Goal: Task Accomplishment & Management: Manage account settings

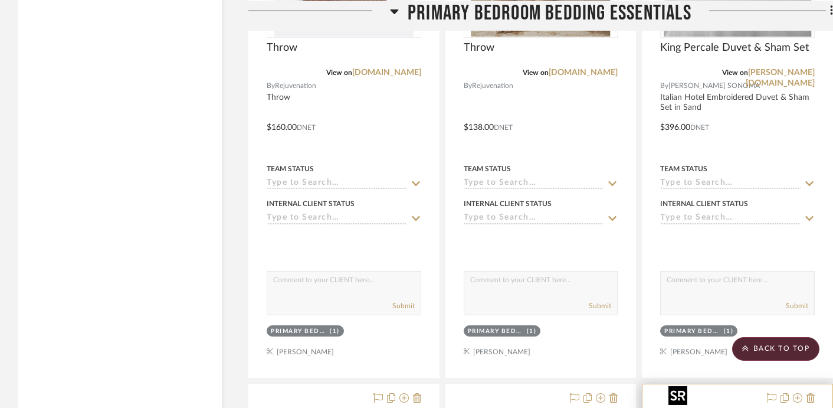
scroll to position [23719, 0]
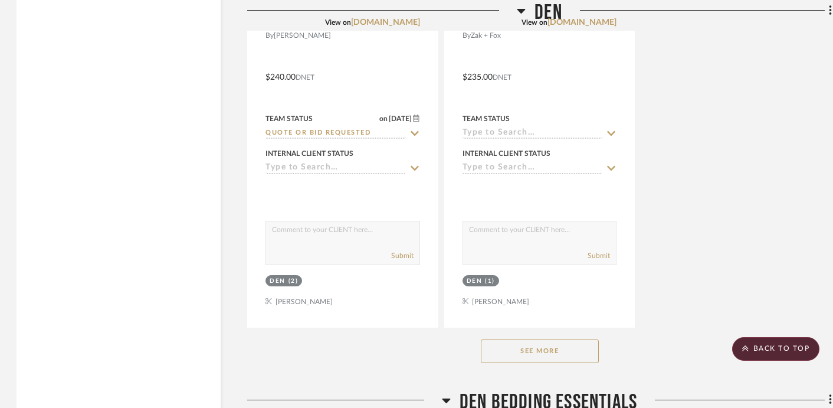
scroll to position [16351, 1]
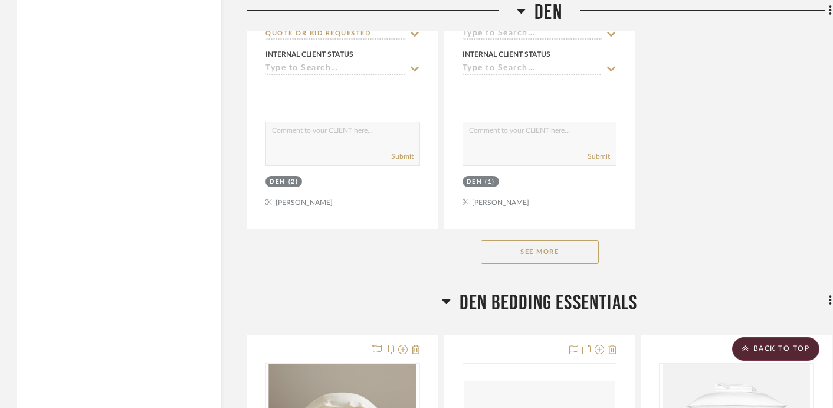
click at [557, 240] on button "See More" at bounding box center [540, 252] width 118 height 24
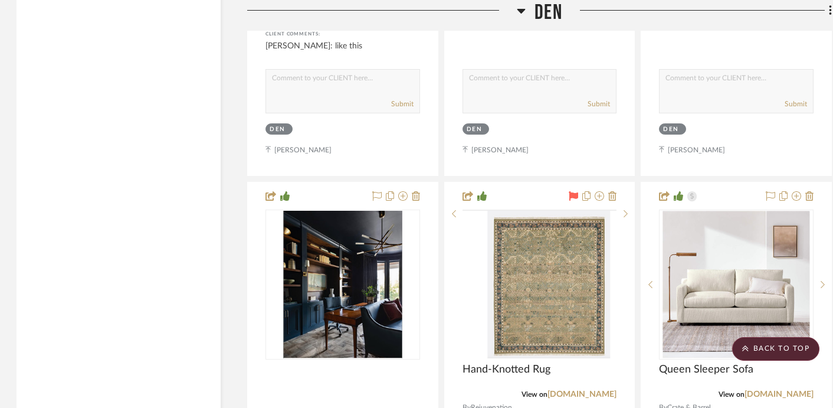
scroll to position [18020, 1]
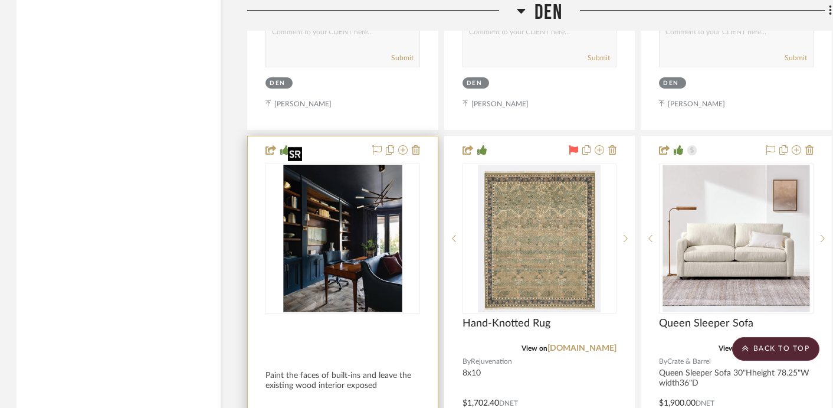
click at [0, 0] on img at bounding box center [0, 0] width 0 height 0
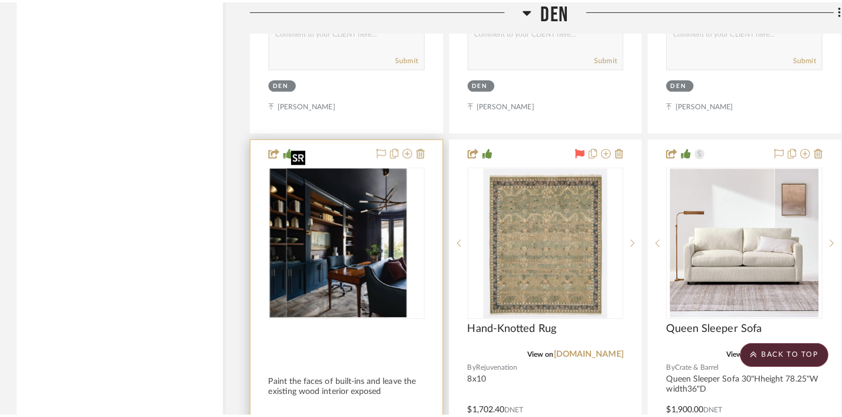
scroll to position [0, 0]
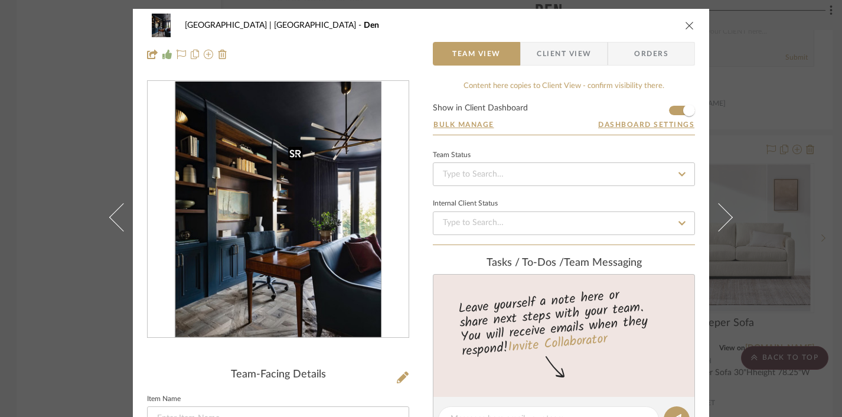
click at [350, 220] on img "0" at bounding box center [278, 209] width 206 height 256
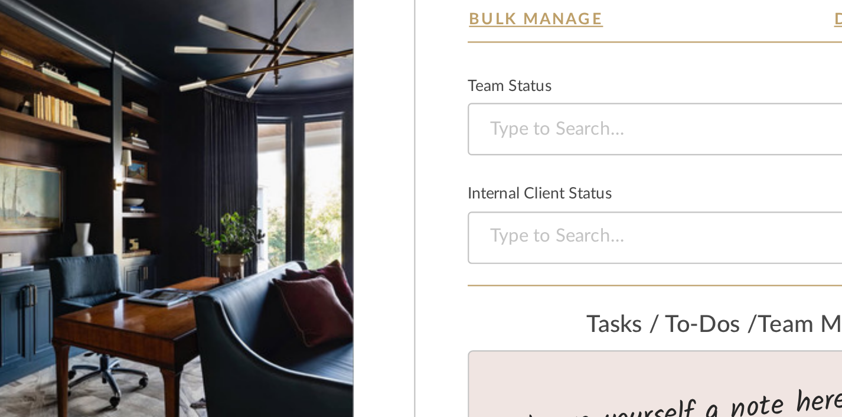
click at [333, 208] on img "0" at bounding box center [278, 209] width 206 height 256
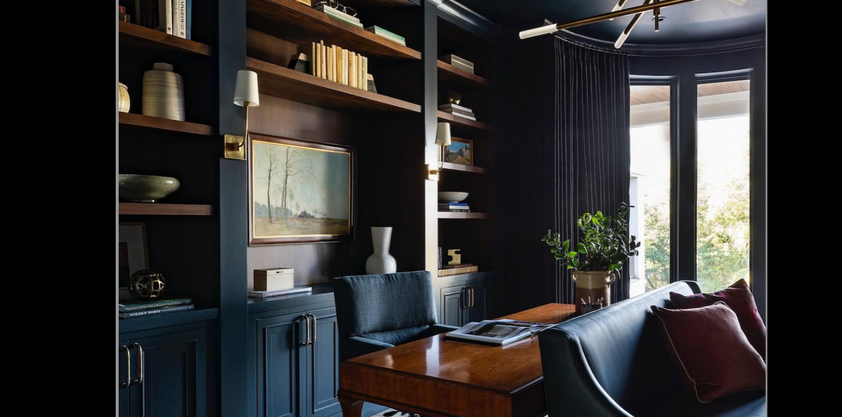
click at [513, 184] on img at bounding box center [421, 208] width 294 height 365
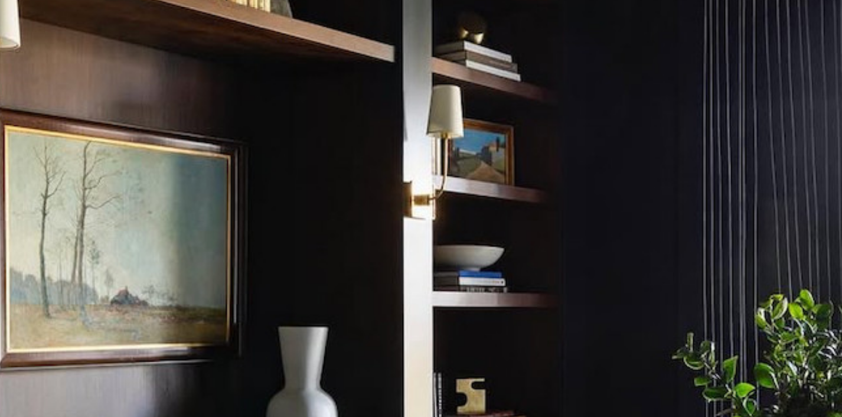
click at [524, 168] on img at bounding box center [420, 240] width 679 height 843
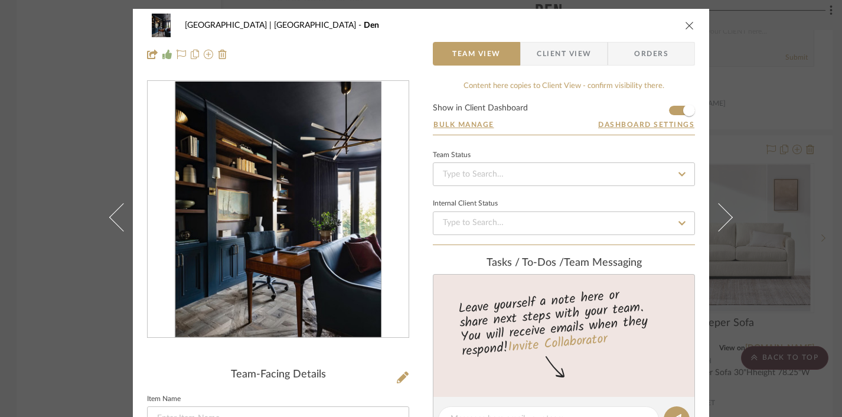
click at [685, 26] on icon "close" at bounding box center [689, 25] width 9 height 9
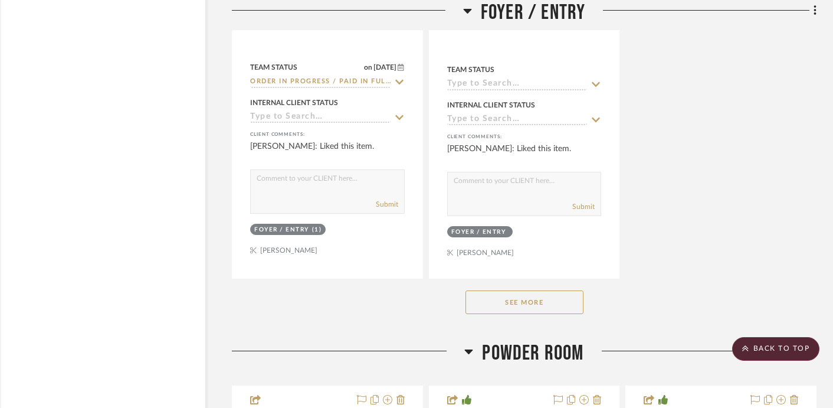
scroll to position [5020, 17]
click at [503, 302] on button "See More" at bounding box center [525, 301] width 118 height 24
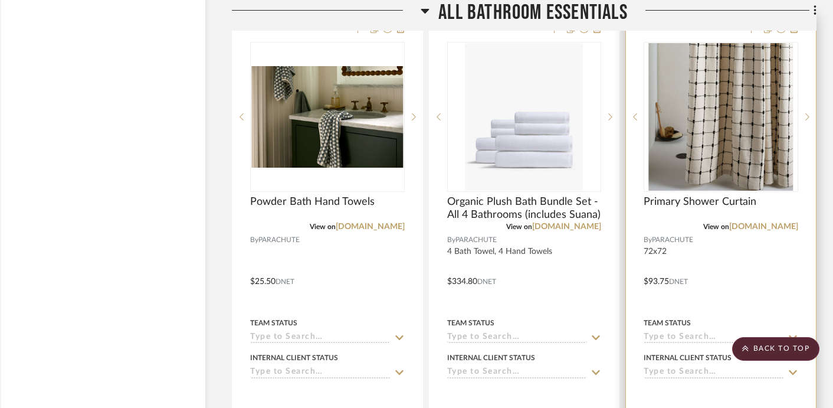
scroll to position [8202, 17]
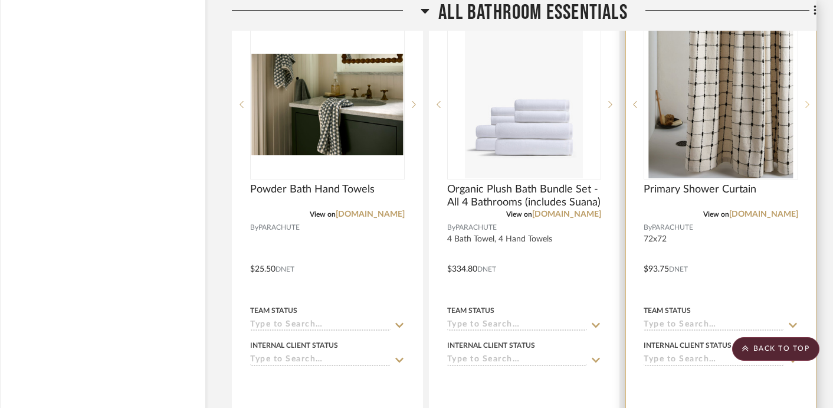
click at [806, 100] on icon at bounding box center [808, 104] width 4 height 8
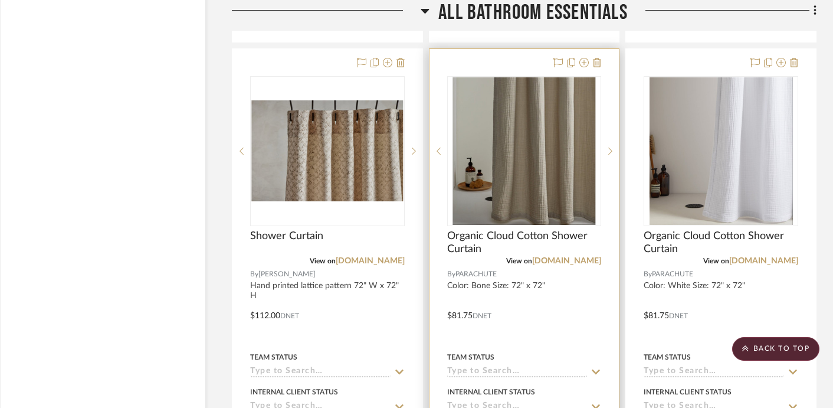
scroll to position [8683, 17]
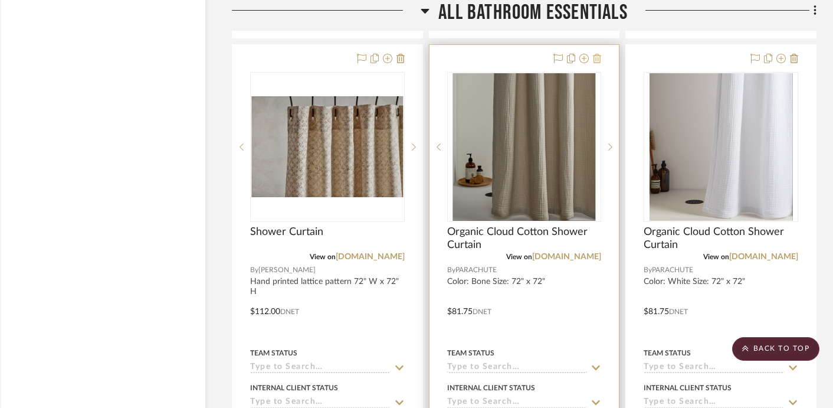
click at [596, 54] on icon at bounding box center [597, 58] width 8 height 9
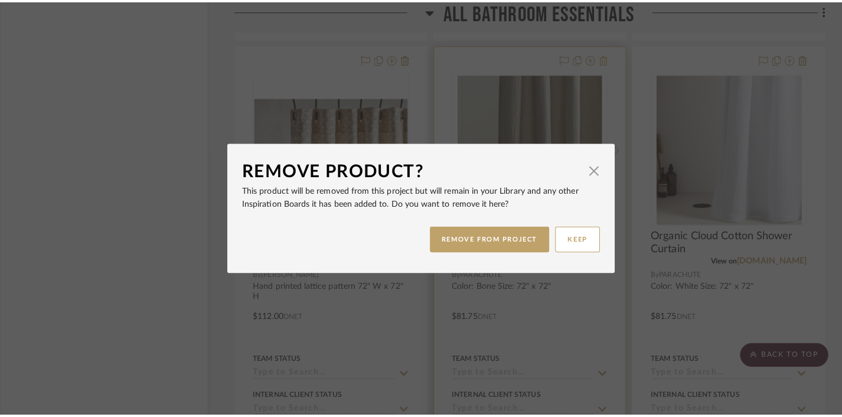
scroll to position [0, 0]
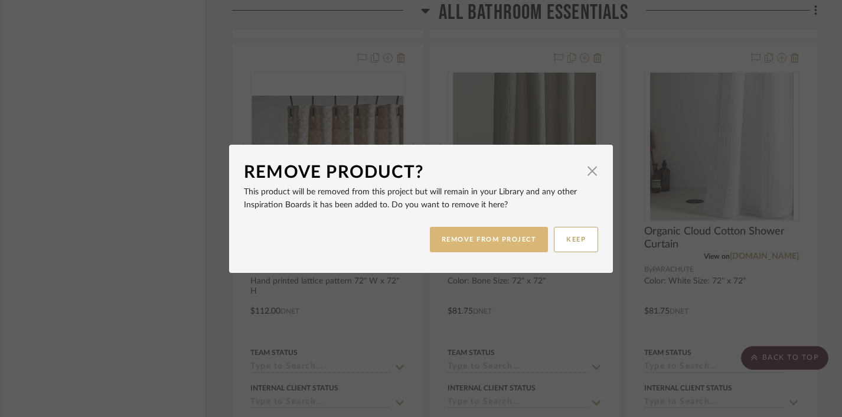
click at [495, 240] on button "REMOVE FROM PROJECT" at bounding box center [489, 239] width 119 height 25
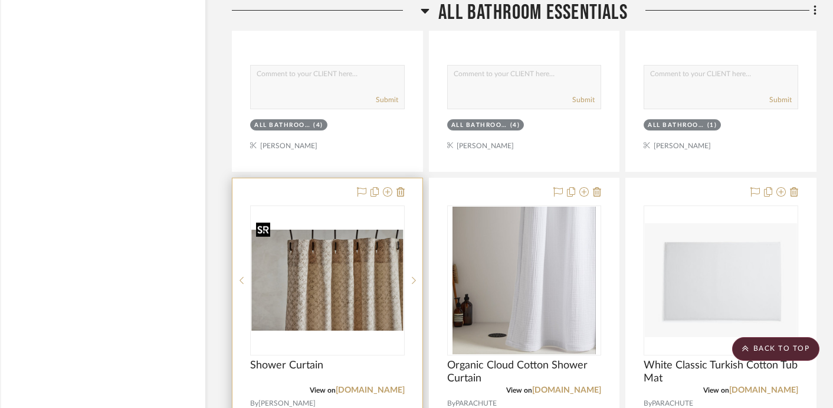
scroll to position [8730, 17]
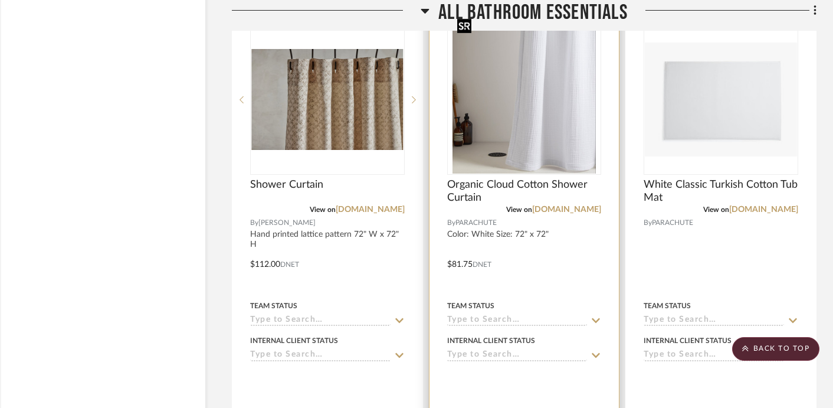
click at [522, 136] on img "0" at bounding box center [524, 100] width 143 height 148
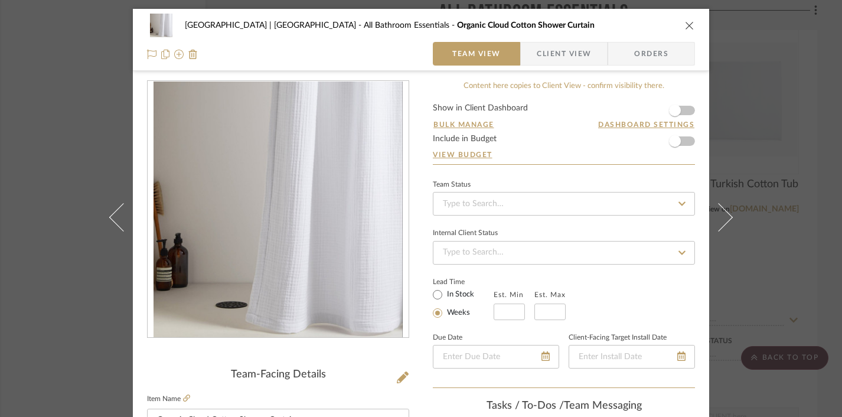
scroll to position [160, 0]
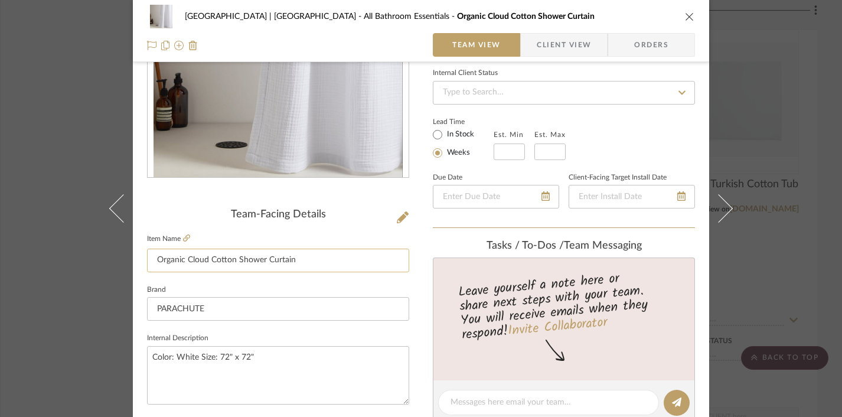
click at [155, 261] on input "Organic Cloud Cotton Shower Curtain" at bounding box center [278, 260] width 262 height 24
type input "DEN BATHROOM - Organic Cloud Cotton Shower Curtain"
click at [322, 291] on fieldset "Brand PARACHUTE" at bounding box center [278, 302] width 262 height 40
click at [685, 16] on icon "close" at bounding box center [689, 16] width 9 height 9
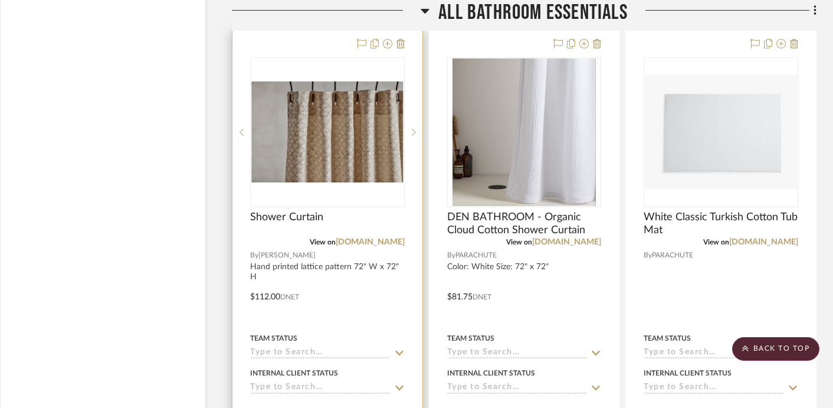
scroll to position [8698, 17]
click at [329, 136] on img "0" at bounding box center [327, 132] width 152 height 102
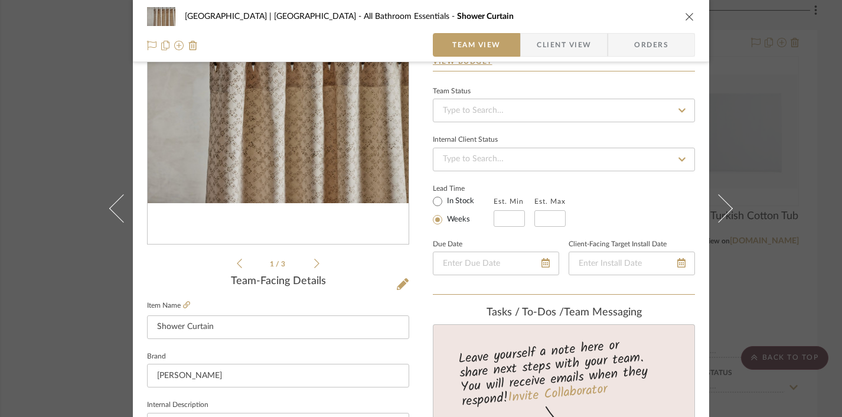
scroll to position [96, 0]
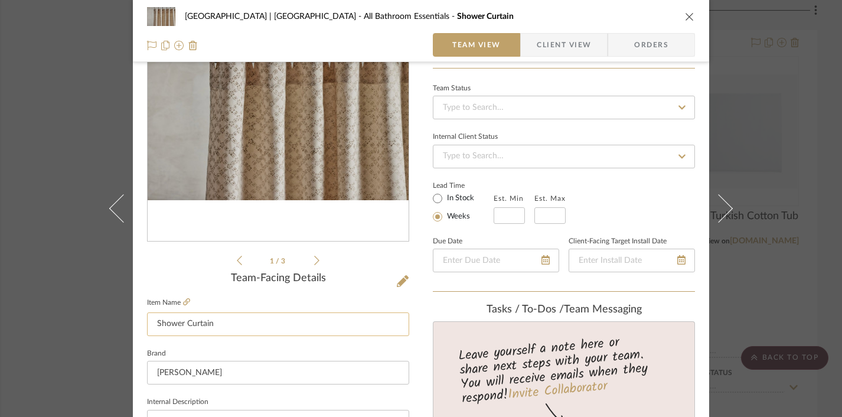
click at [149, 325] on input "Shower Curtain" at bounding box center [278, 324] width 262 height 24
type input "PRIMARY - Shower Curtain"
click at [290, 344] on sr-form-field "Item Name PRIMARY - Shower Curtain" at bounding box center [278, 320] width 262 height 51
click at [685, 17] on icon "close" at bounding box center [689, 16] width 9 height 9
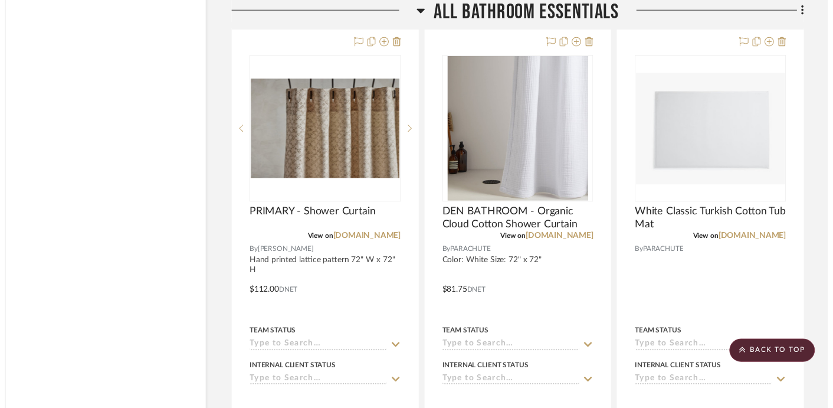
scroll to position [8698, 17]
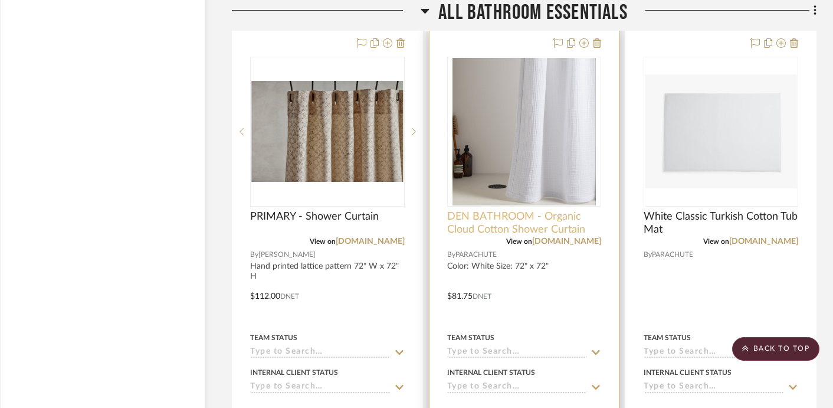
click at [544, 210] on span "DEN BATHROOM - Organic Cloud Cotton Shower Curtain" at bounding box center [524, 223] width 155 height 26
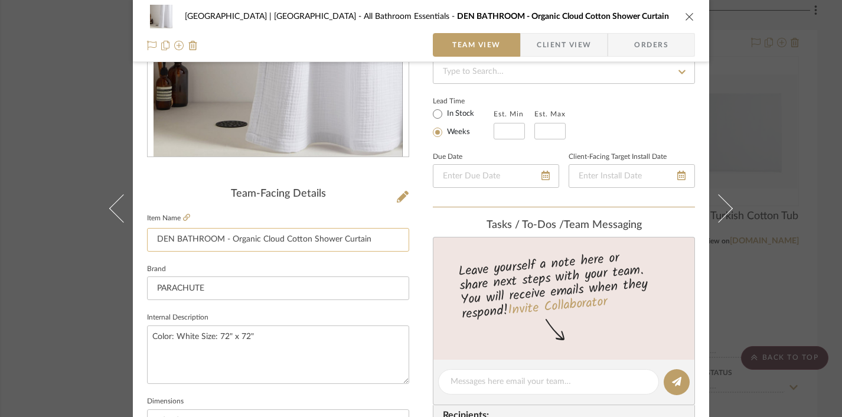
scroll to position [207, 0]
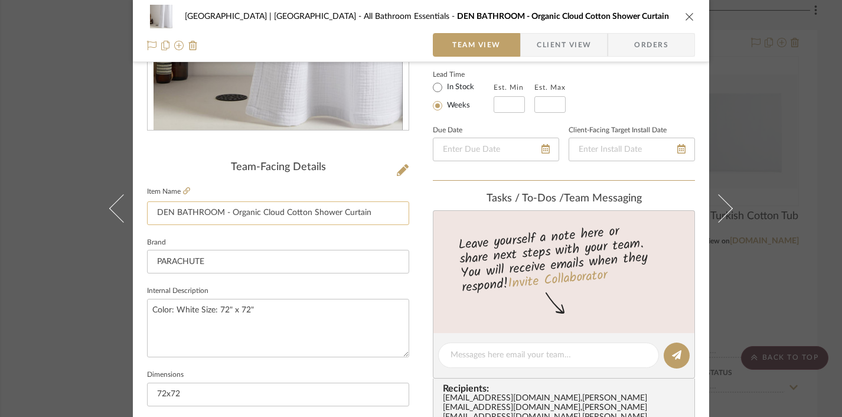
click at [169, 211] on input "DEN BATHROOM - Organic Cloud Cotton Shower Curtain" at bounding box center [278, 213] width 262 height 24
type input "DEN & GUEST BATHROOM - Organic Cloud Cotton Shower Curtain"
click at [421, 235] on div "Meadow Mountain | Vail Valley All Bathroom Essentials DEN BATHROOM - Organic Cl…" at bounding box center [421, 347] width 576 height 1090
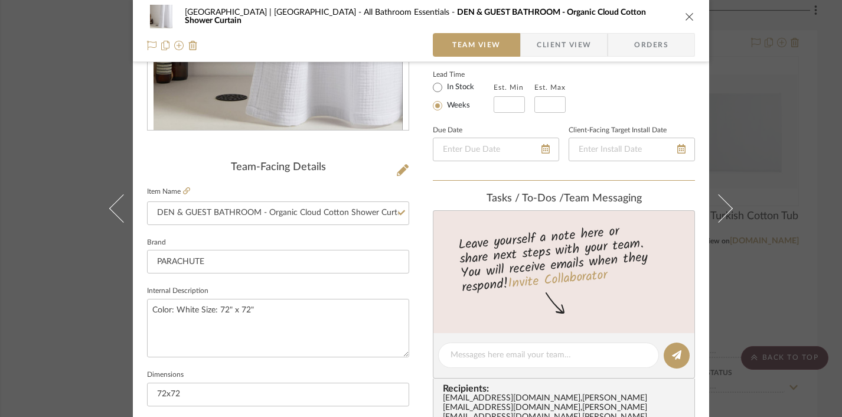
click at [686, 15] on icon "close" at bounding box center [689, 16] width 9 height 9
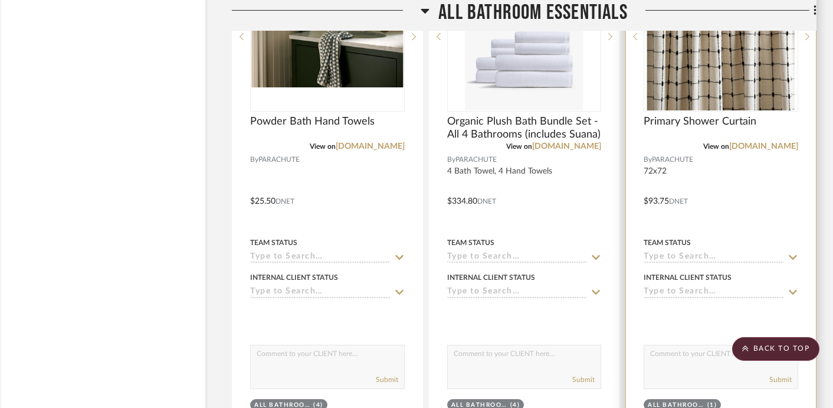
scroll to position [8177, 17]
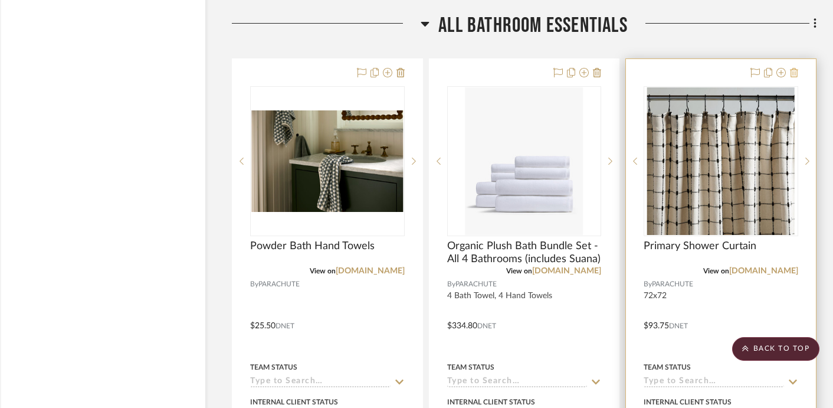
click at [795, 68] on icon at bounding box center [794, 72] width 8 height 9
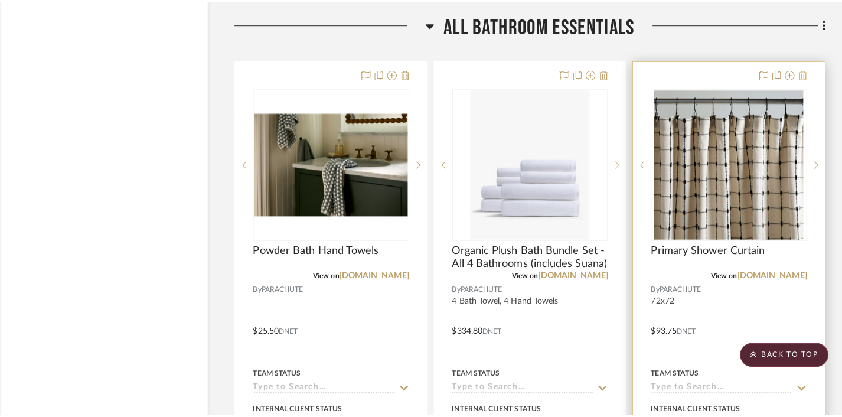
scroll to position [0, 0]
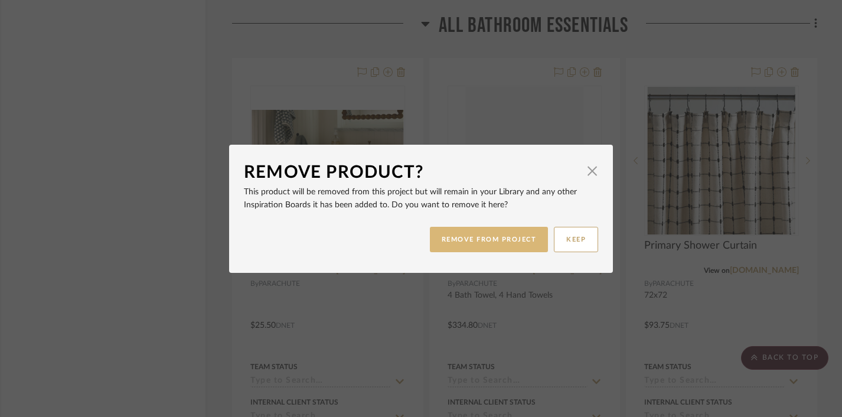
click at [482, 243] on button "REMOVE FROM PROJECT" at bounding box center [489, 239] width 119 height 25
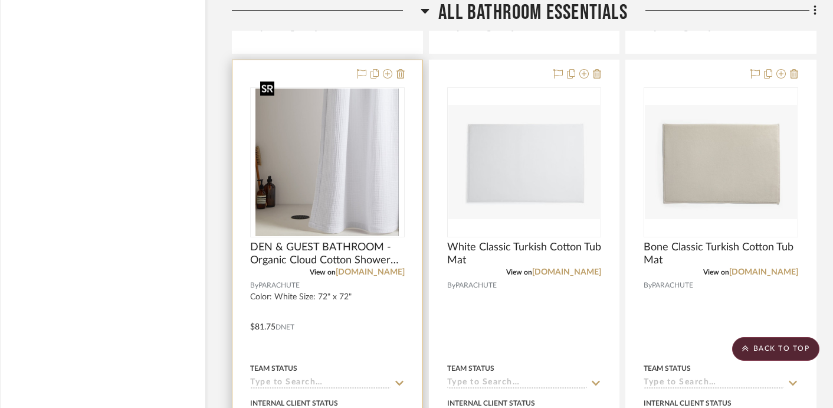
click at [304, 157] on img "0" at bounding box center [327, 163] width 143 height 148
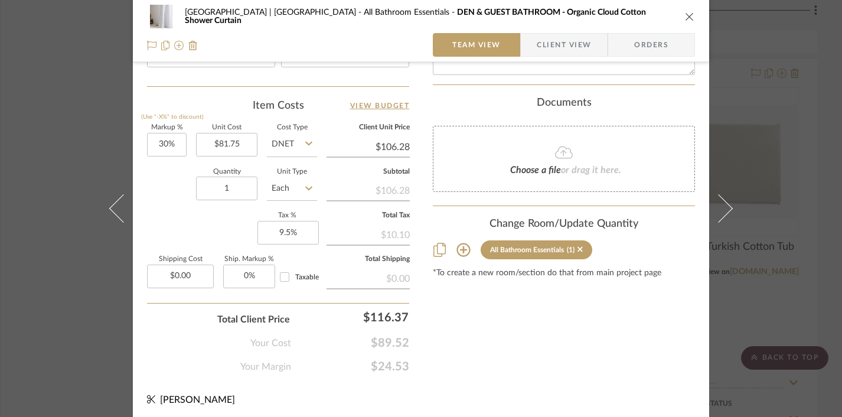
scroll to position [680, 0]
click at [531, 244] on div "All Bathroom Essentials" at bounding box center [527, 248] width 74 height 8
click at [232, 179] on input "1" at bounding box center [226, 187] width 61 height 24
type input "2"
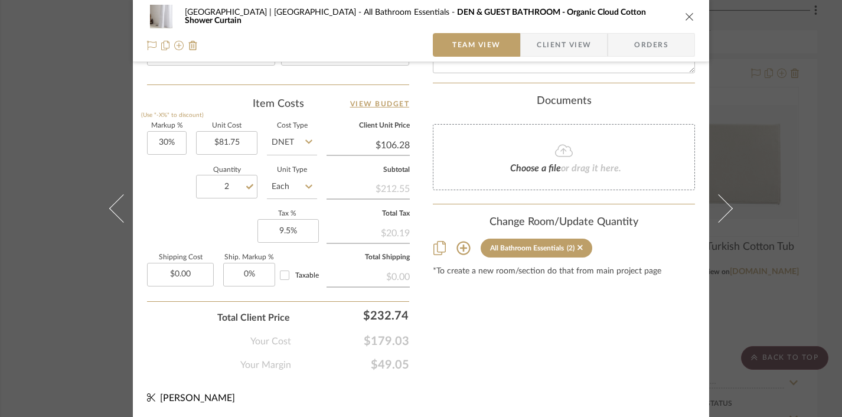
click at [678, 15] on div "Meadow Mountain | Vail Valley All Bathroom Essentials DEN & GUEST BATHROOM - Or…" at bounding box center [421, 17] width 548 height 24
click at [685, 17] on icon "close" at bounding box center [689, 16] width 9 height 9
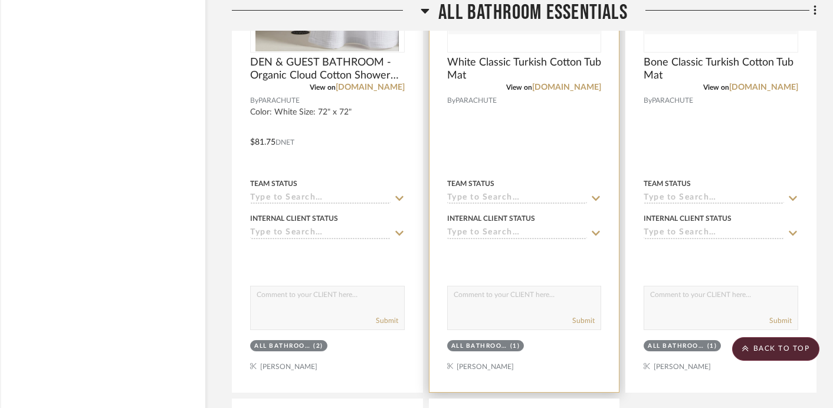
scroll to position [8853, 17]
click at [483, 338] on div "All Bathroom Essentials (1)" at bounding box center [524, 346] width 157 height 17
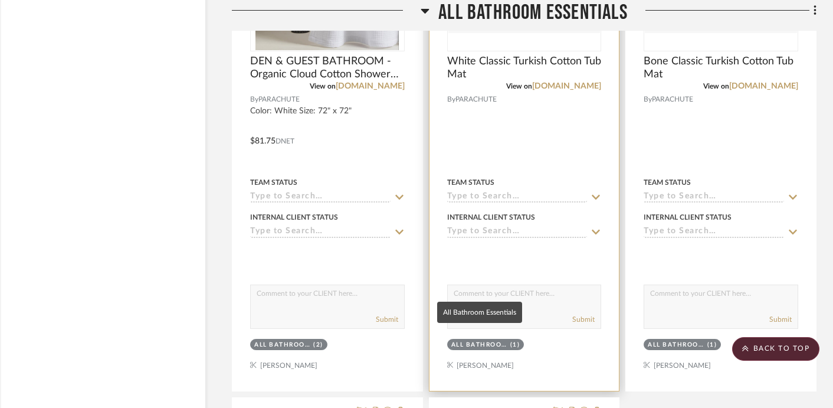
click at [480, 341] on div "All Bathroom Essentials" at bounding box center [480, 345] width 56 height 9
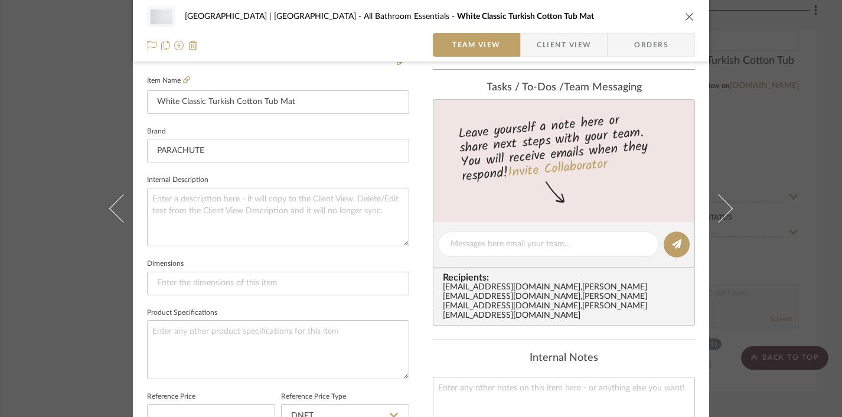
scroll to position [462, 0]
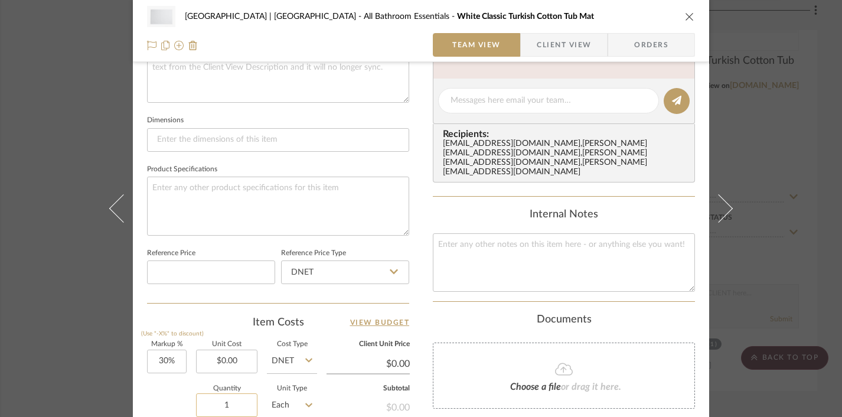
click at [234, 401] on input "1" at bounding box center [226, 405] width 61 height 24
type input "2"
click at [668, 317] on div "Documents Choose a file or drag it here." at bounding box center [564, 361] width 262 height 96
click at [685, 19] on icon "close" at bounding box center [689, 16] width 9 height 9
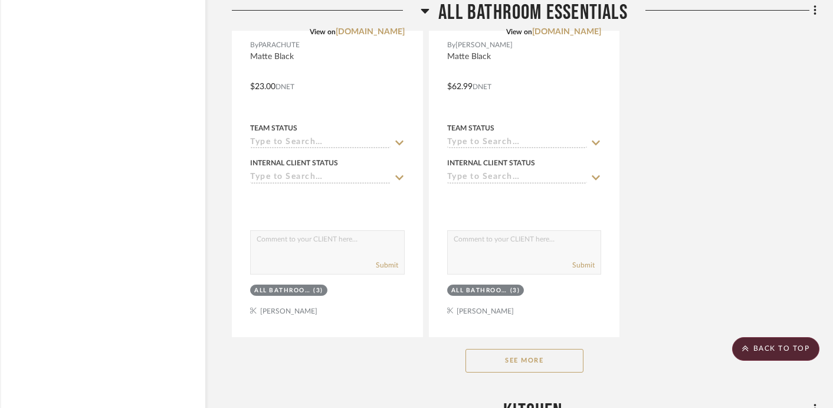
scroll to position [9464, 17]
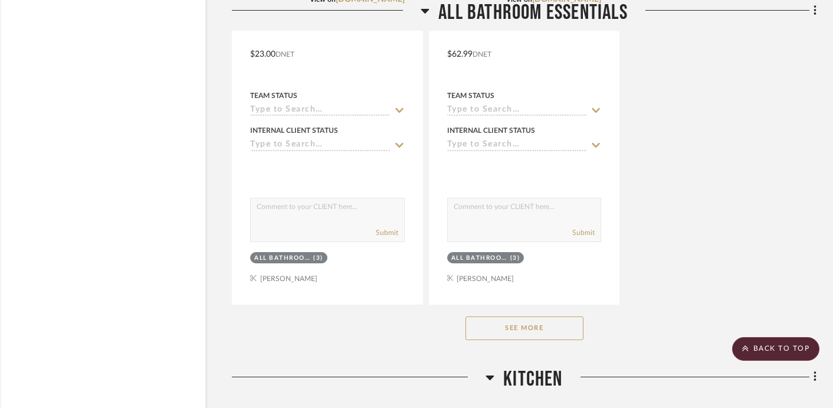
click at [502, 316] on button "See More" at bounding box center [525, 328] width 118 height 24
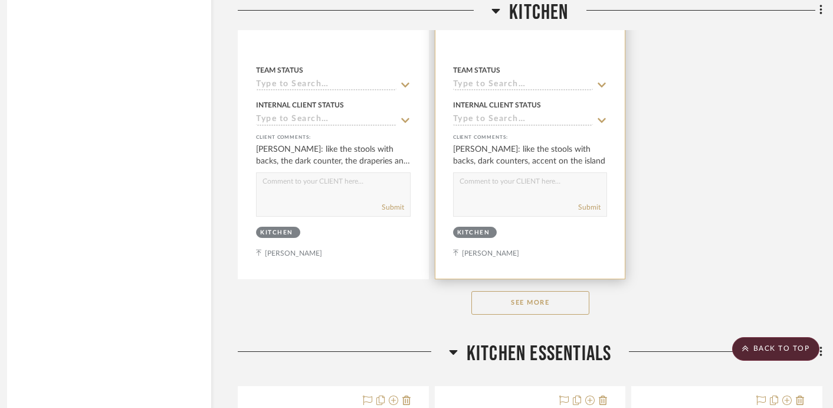
scroll to position [11191, 11]
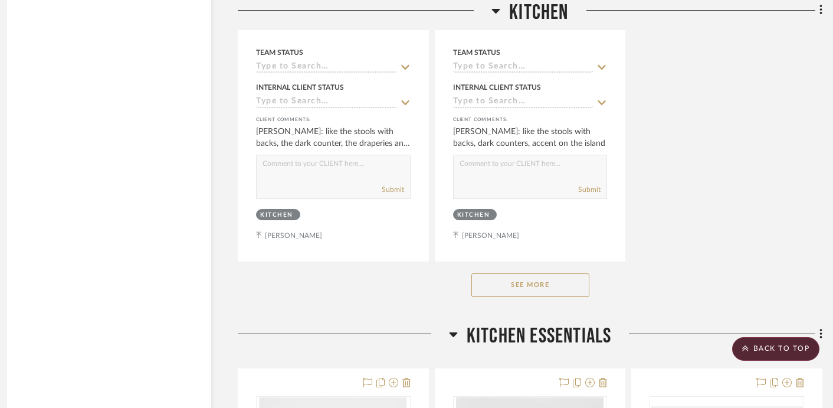
click at [521, 273] on button "See More" at bounding box center [531, 285] width 118 height 24
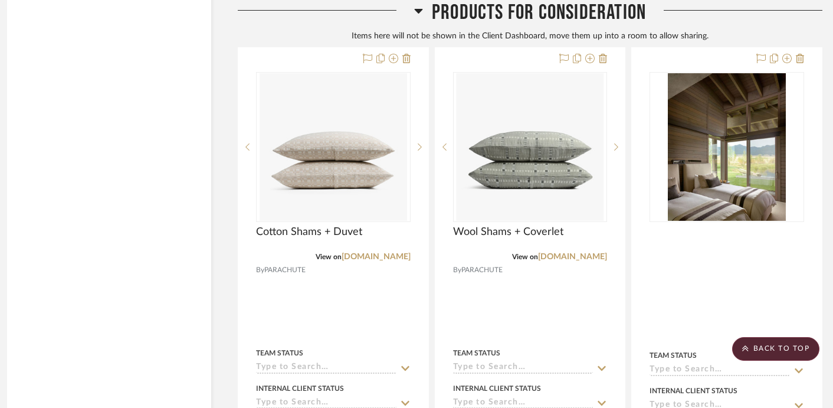
scroll to position [39733, 11]
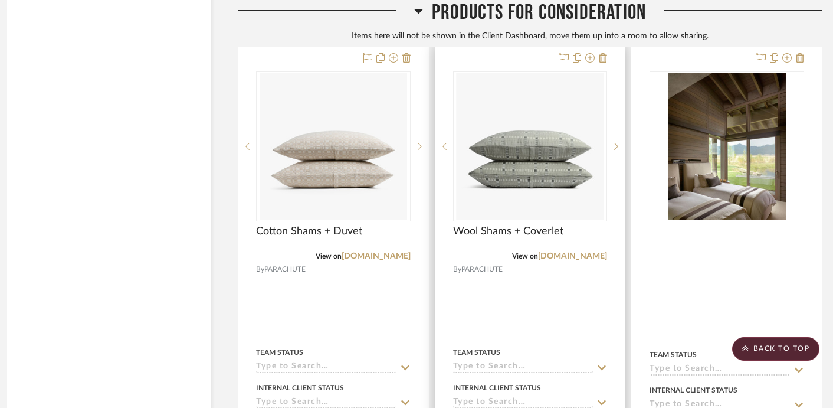
click at [579, 256] on div at bounding box center [531, 261] width 190 height 435
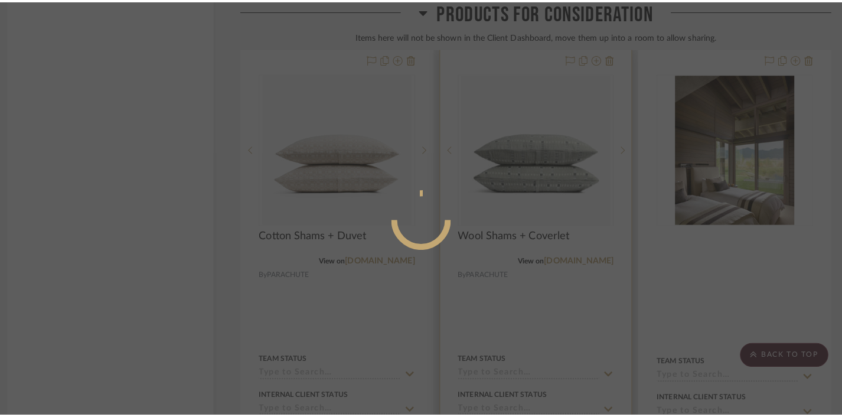
scroll to position [0, 0]
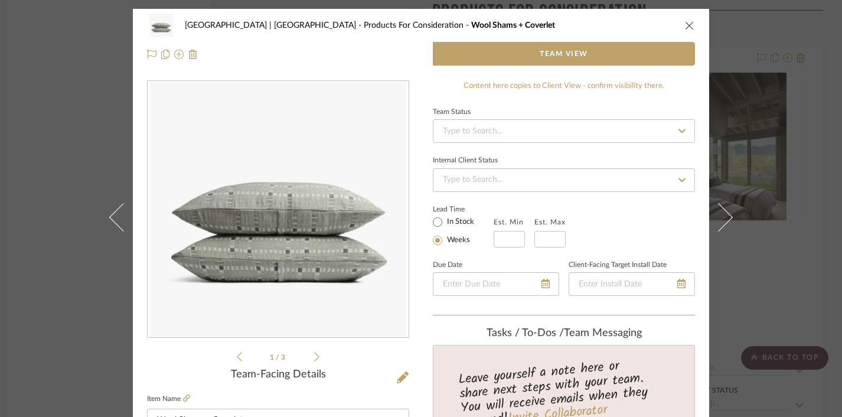
click at [688, 24] on icon "close" at bounding box center [689, 25] width 9 height 9
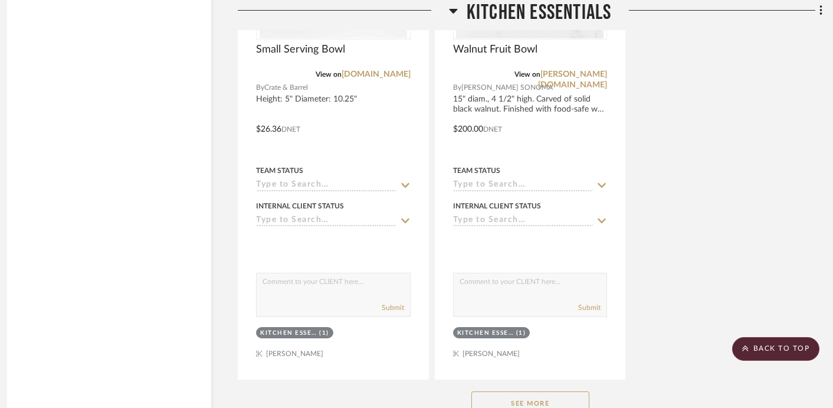
scroll to position [13297, 11]
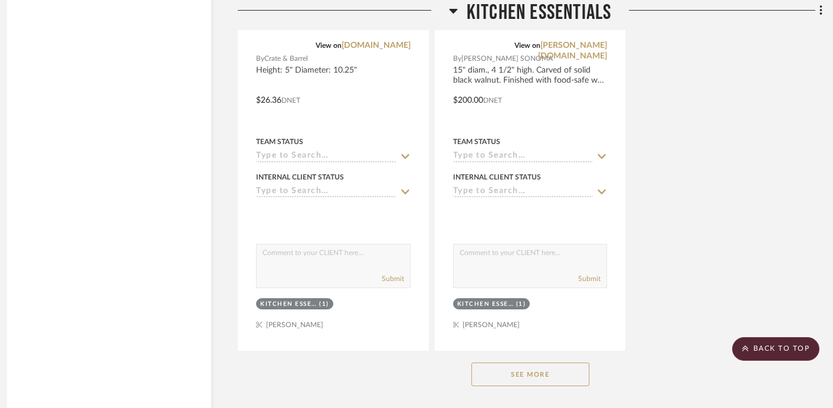
click at [527, 362] on button "See More" at bounding box center [531, 374] width 118 height 24
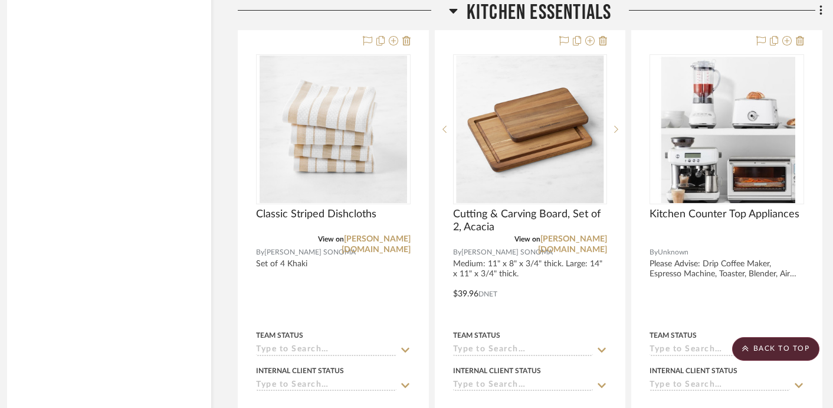
scroll to position [14676, 11]
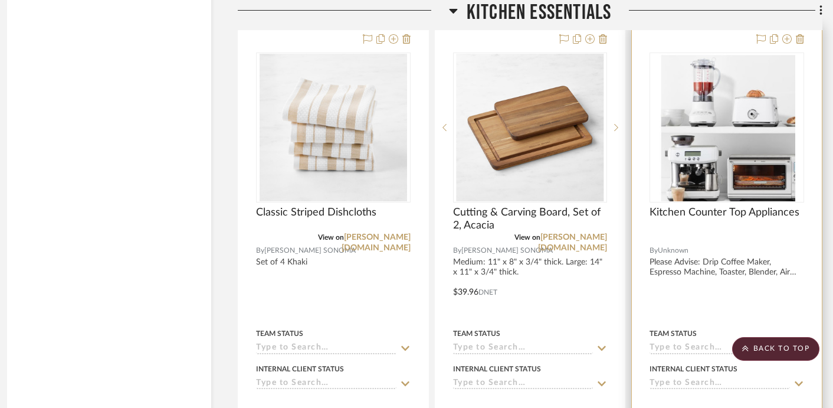
click at [724, 248] on div at bounding box center [727, 283] width 190 height 516
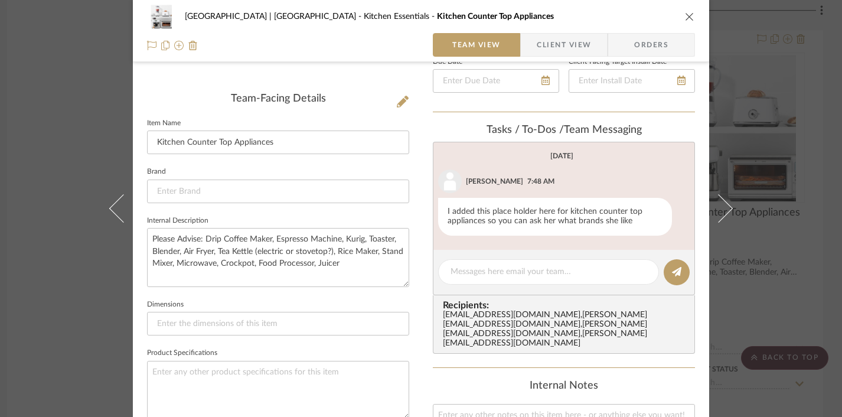
scroll to position [368, 0]
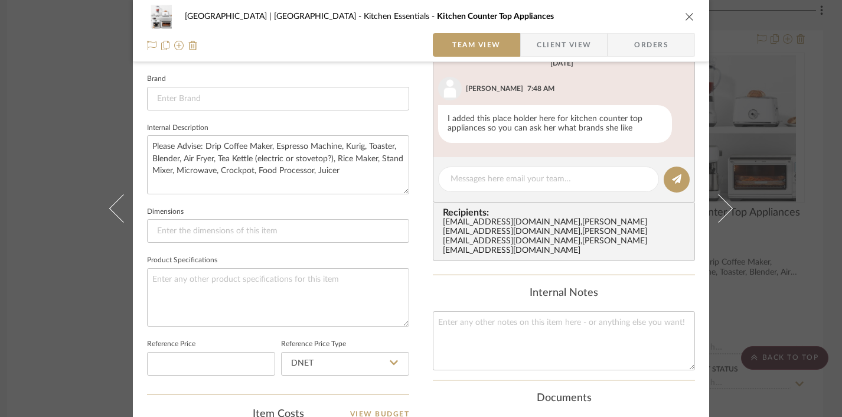
click at [688, 19] on icon "close" at bounding box center [689, 16] width 9 height 9
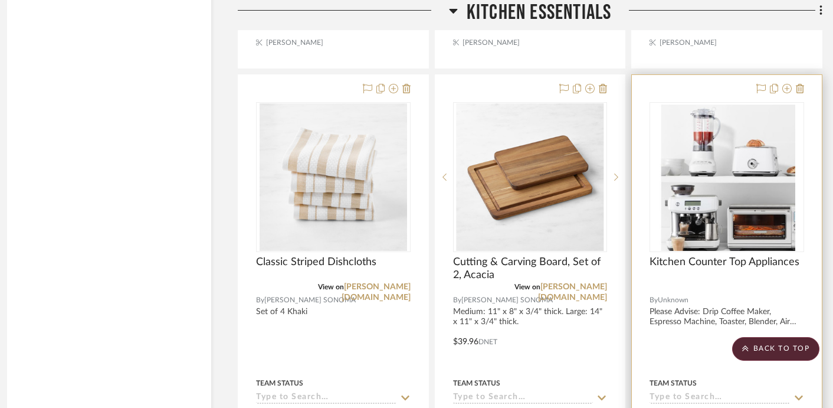
scroll to position [14600, 11]
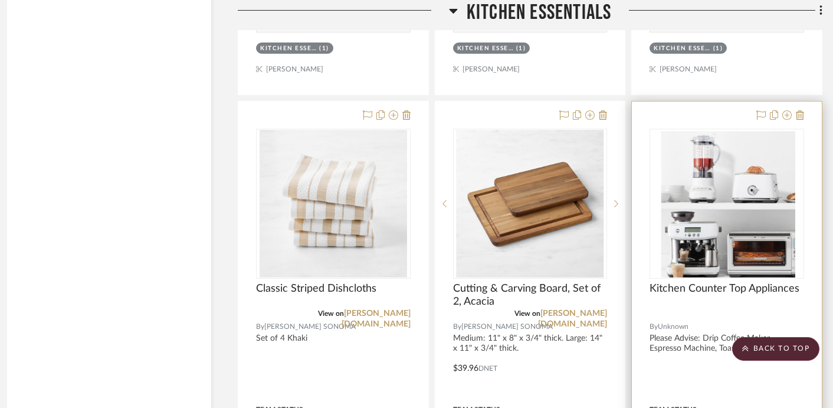
click at [718, 102] on div at bounding box center [727, 360] width 190 height 516
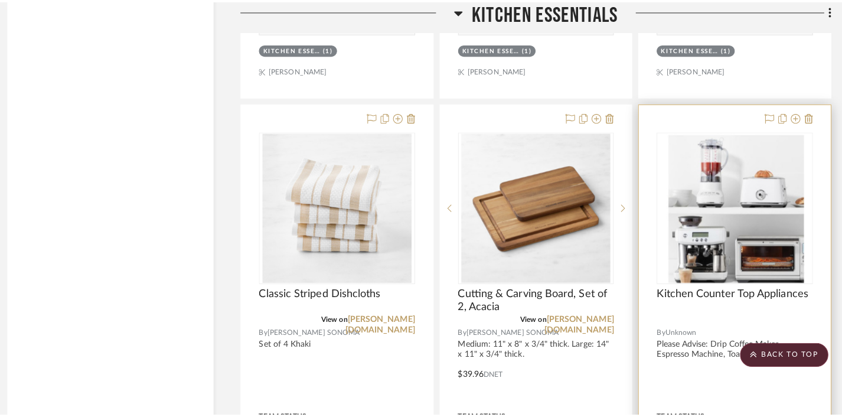
scroll to position [0, 0]
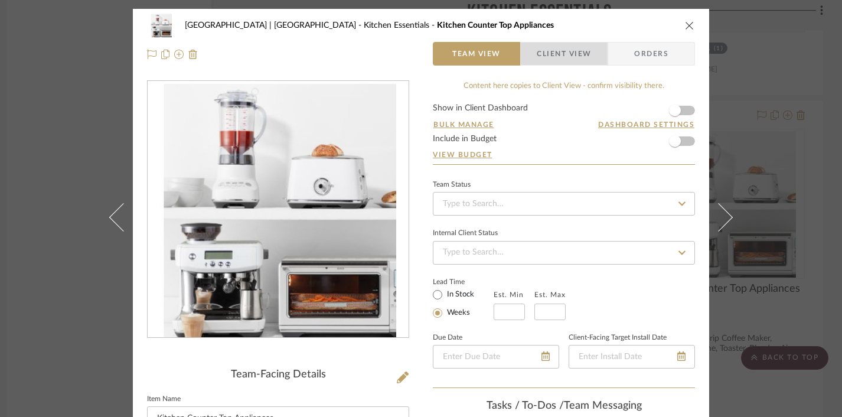
click at [555, 50] on span "Client View" at bounding box center [564, 54] width 54 height 24
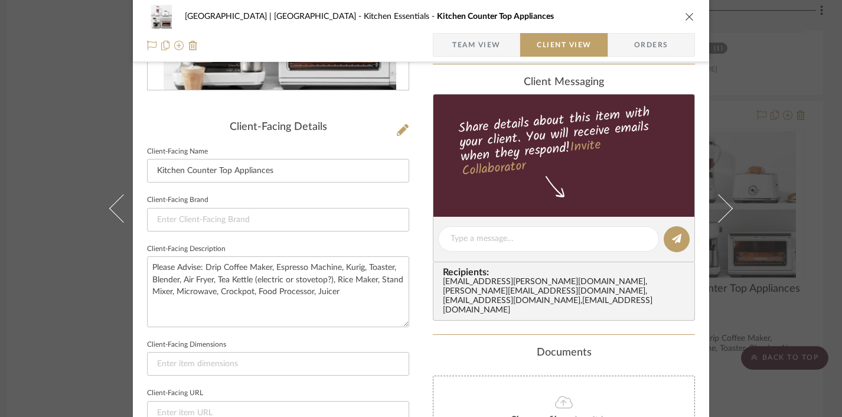
scroll to position [336, 0]
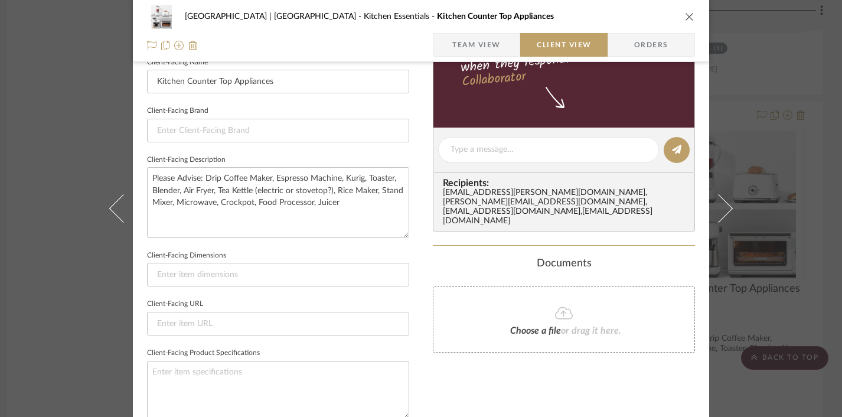
click at [685, 16] on icon "close" at bounding box center [689, 16] width 9 height 9
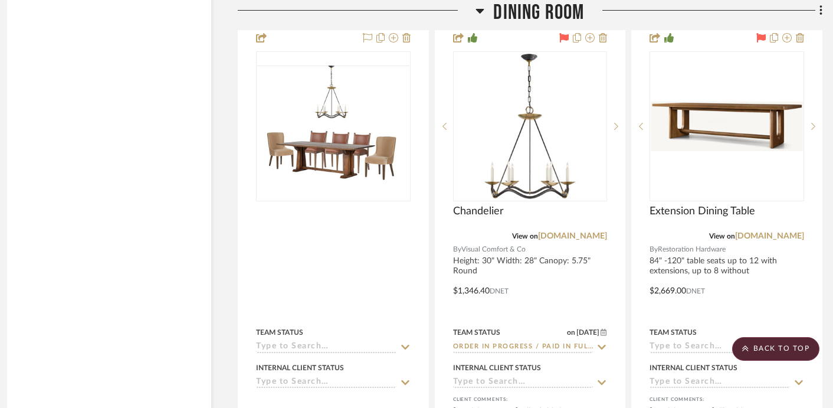
scroll to position [15303, 11]
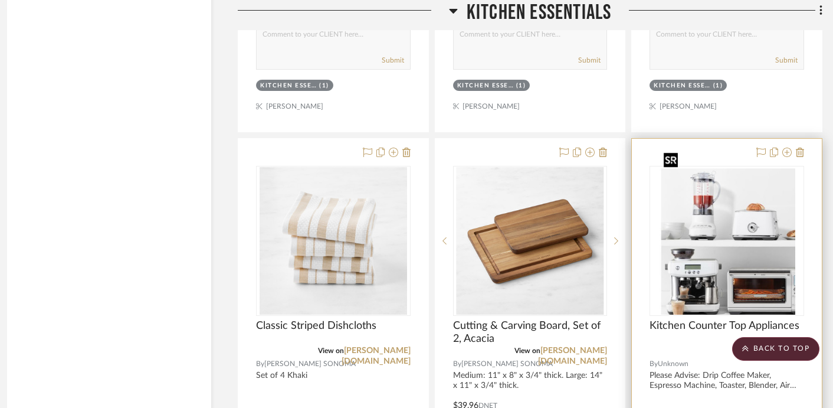
click at [733, 251] on img "0" at bounding box center [727, 241] width 136 height 148
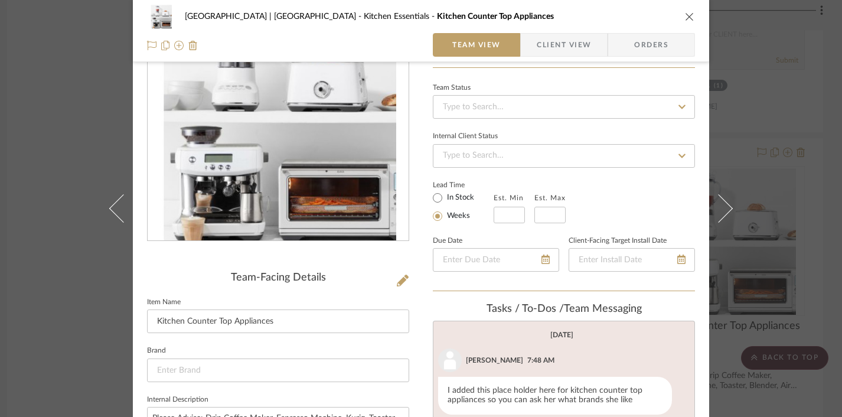
scroll to position [227, 0]
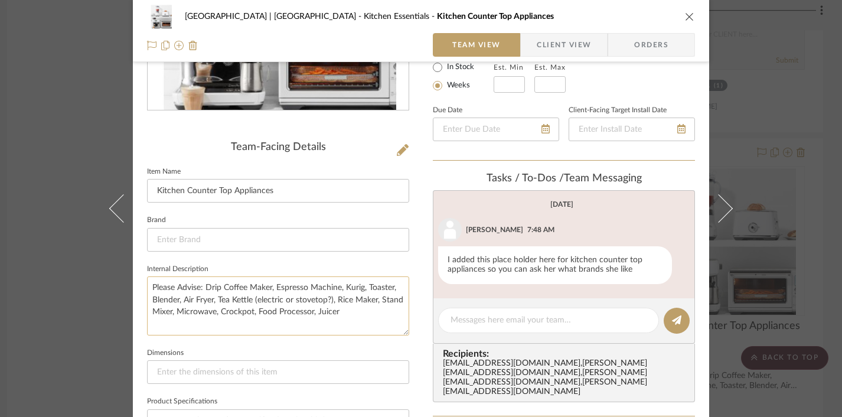
click at [357, 310] on textarea "Please Advise: Drip Coffee Maker, Espresso Machine, Kurig, Toaster, Blender, Ai…" at bounding box center [278, 305] width 262 height 58
type textarea "Please Advise: Drip Coffee Maker, Espresso Machine, Kurig, Toaster, Blender, Ai…"
click at [685, 17] on icon "close" at bounding box center [689, 16] width 9 height 9
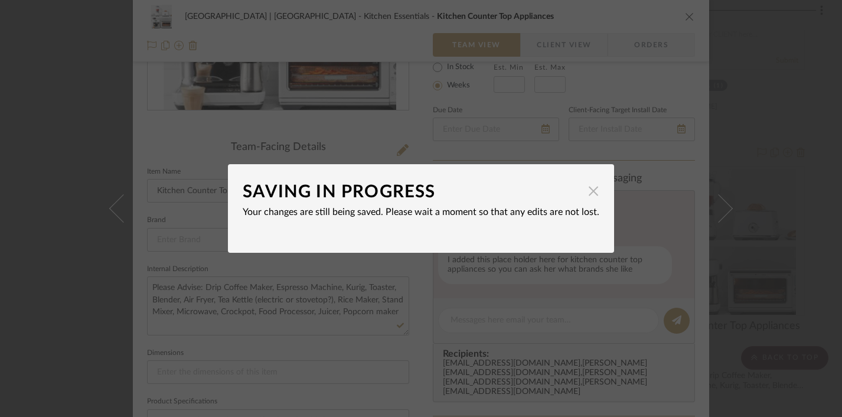
click at [591, 192] on span "button" at bounding box center [593, 191] width 24 height 24
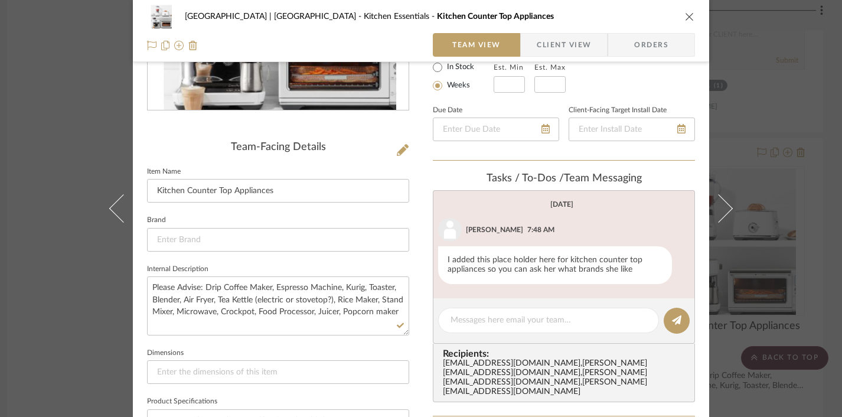
click at [685, 18] on icon "close" at bounding box center [689, 16] width 9 height 9
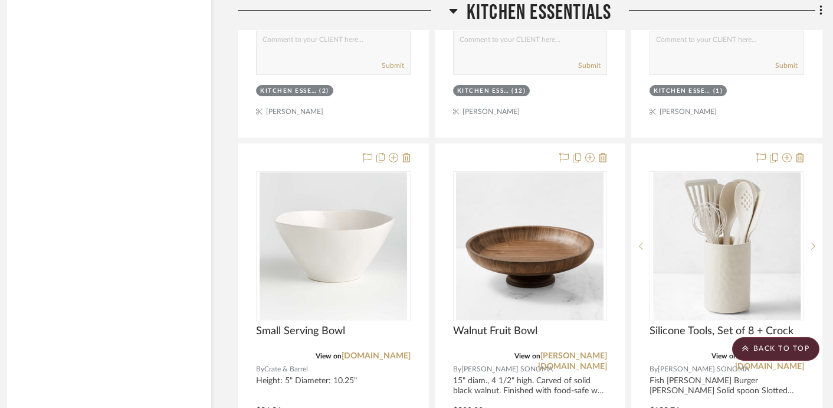
scroll to position [12977, 11]
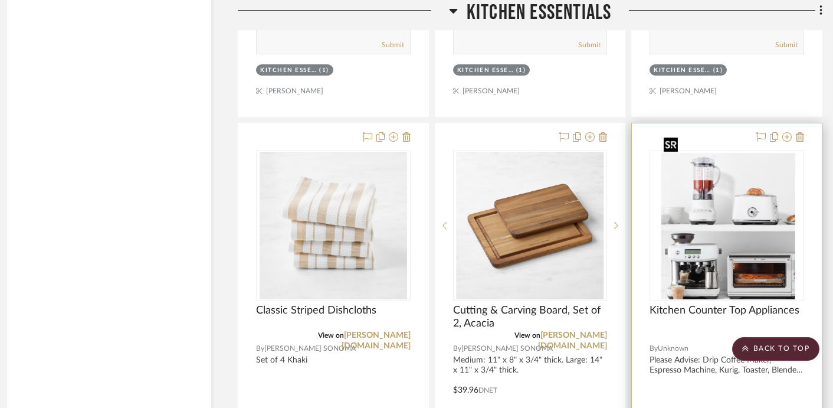
click at [727, 247] on img "0" at bounding box center [727, 226] width 136 height 148
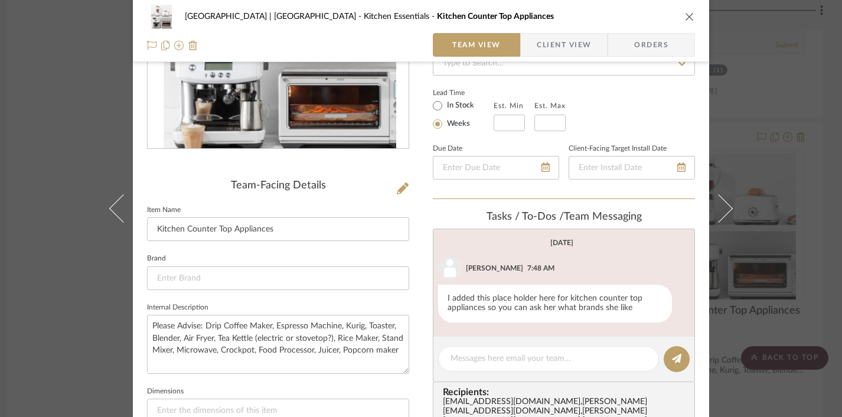
scroll to position [314, 0]
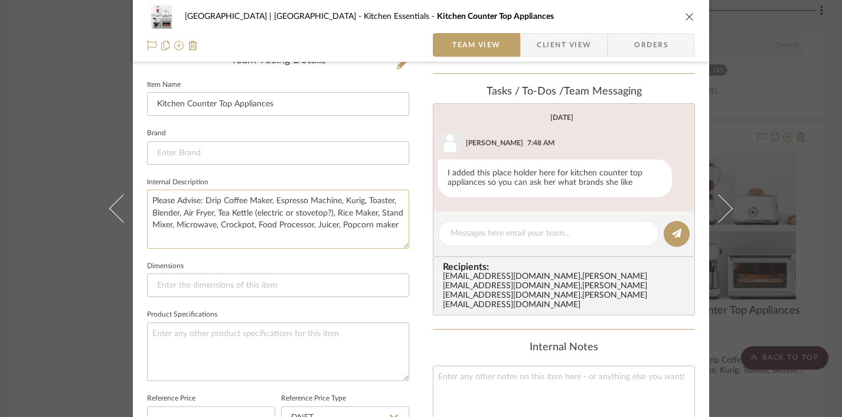
click at [394, 224] on textarea "Please Advise: Drip Coffee Maker, Espresso Machine, Kurig, Toaster, Blender, Ai…" at bounding box center [278, 218] width 262 height 58
type textarea "Please Advise: Drip Coffee Maker, Espresso Machine, Kurig, Toaster, Blender, Ai…"
click at [361, 275] on input at bounding box center [278, 285] width 262 height 24
click at [287, 234] on textarea "Please Advise: Drip Coffee Maker, Espresso Machine, Kurig, Toaster, Blender, Ai…" at bounding box center [278, 218] width 262 height 58
type textarea "Please Advise: Drip Coffee Maker, Espresso Machine, Kurig, Toaster, Blender, Ai…"
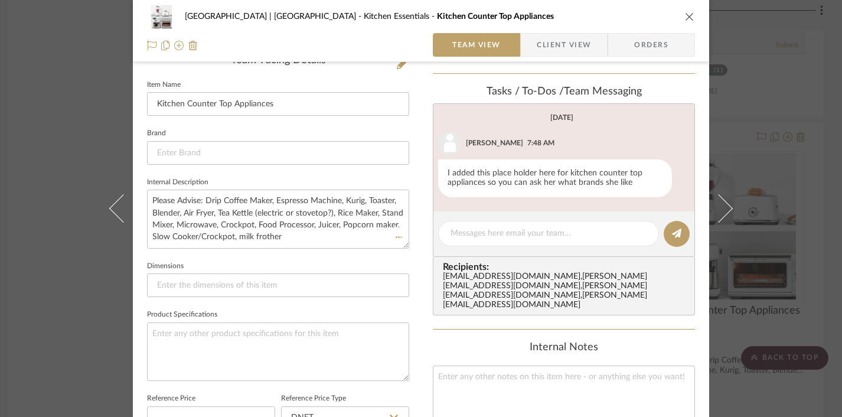
click at [774, 145] on div "Meadow Mountain | Vail Valley Kitchen Essentials Kitchen Counter Top Appliances…" at bounding box center [421, 208] width 842 height 417
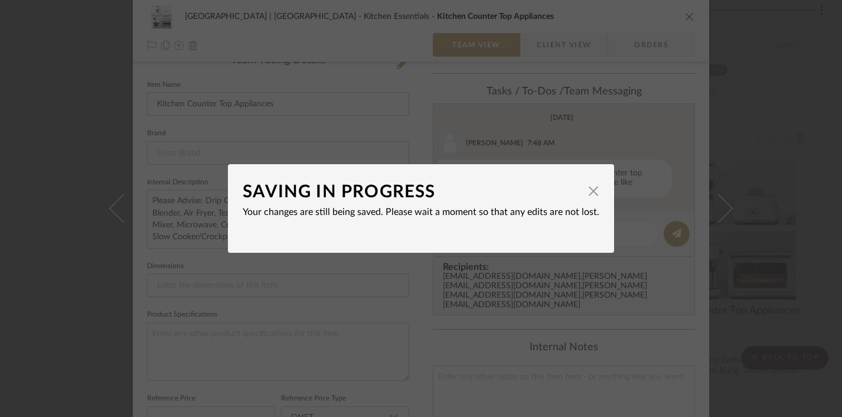
click at [596, 186] on dialog-content "SAVING IN PROGRESS × Your changes are still being saved. Please wait a moment s…" at bounding box center [421, 208] width 386 height 89
click at [588, 191] on span "button" at bounding box center [593, 191] width 24 height 24
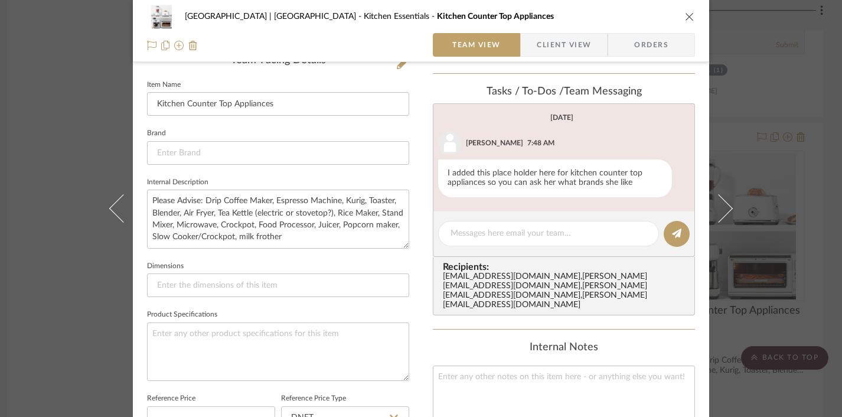
click at [685, 18] on icon "close" at bounding box center [689, 16] width 9 height 9
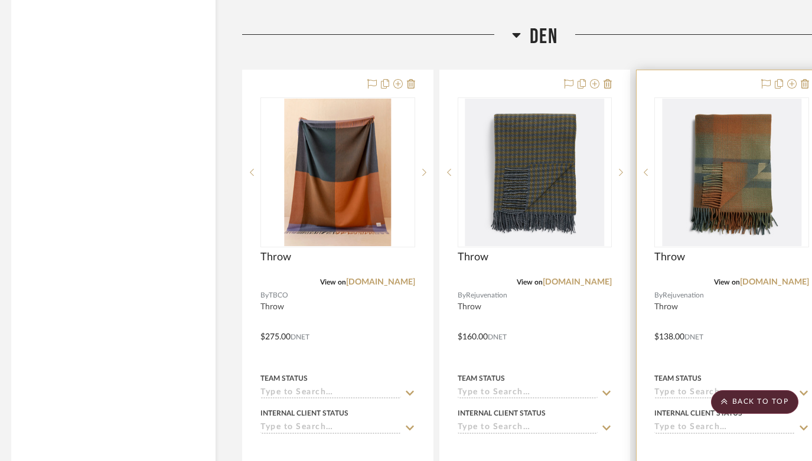
scroll to position [18614, 6]
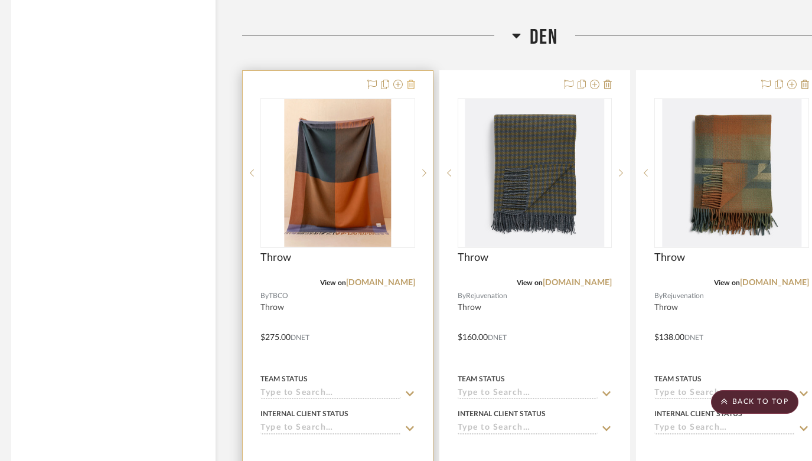
click at [410, 80] on icon at bounding box center [411, 84] width 8 height 9
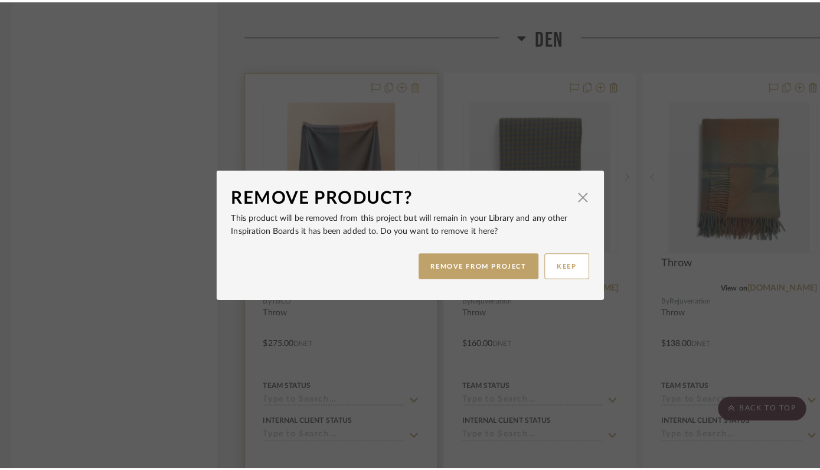
scroll to position [0, 0]
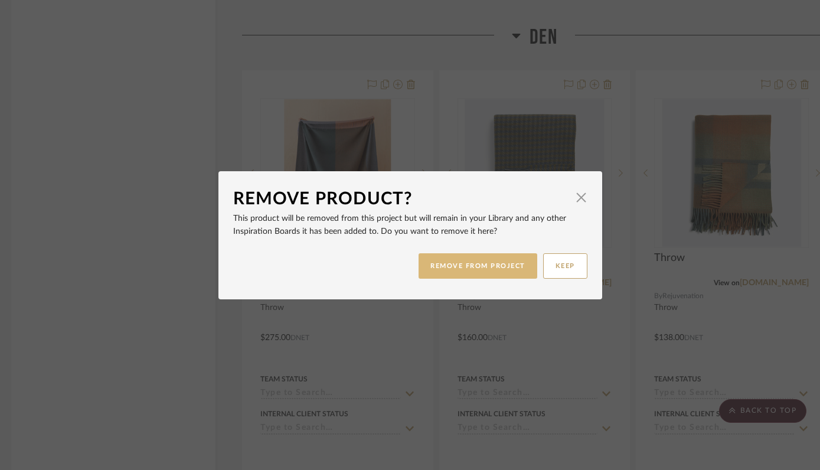
click at [453, 263] on button "REMOVE FROM PROJECT" at bounding box center [477, 265] width 119 height 25
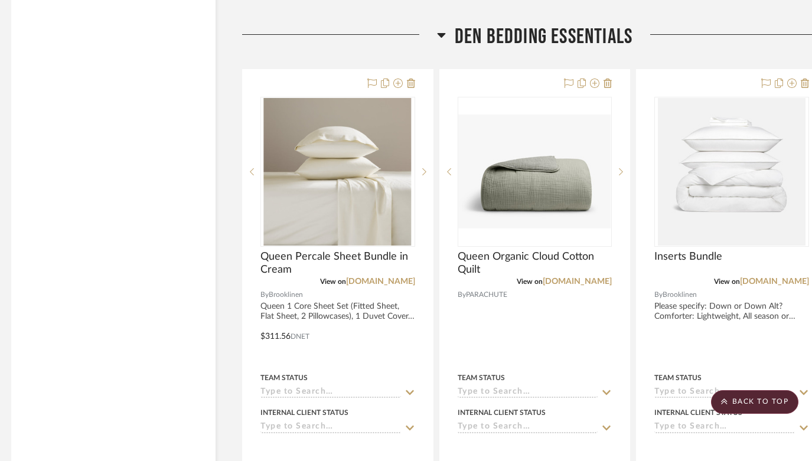
scroll to position [24459, 6]
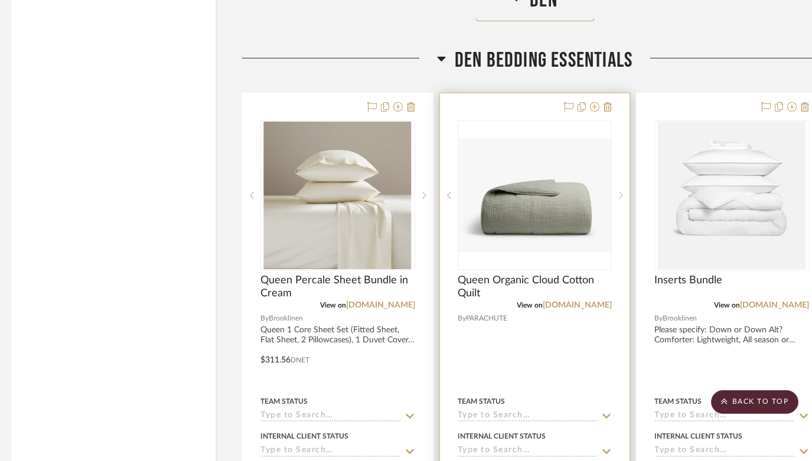
click at [621, 192] on icon at bounding box center [621, 195] width 4 height 7
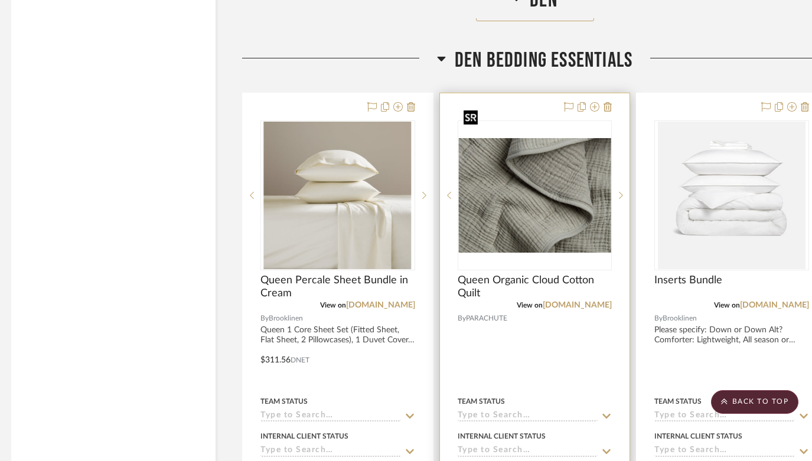
click at [558, 188] on img "1" at bounding box center [535, 195] width 152 height 115
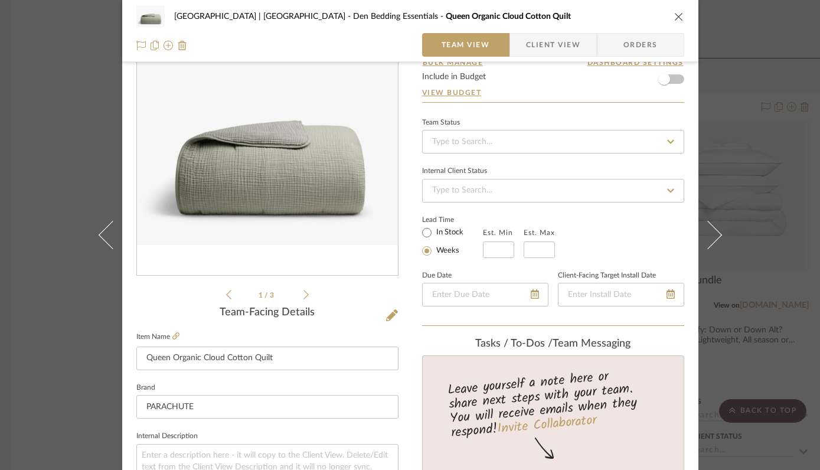
scroll to position [61, 0]
click at [674, 17] on icon "close" at bounding box center [678, 16] width 9 height 9
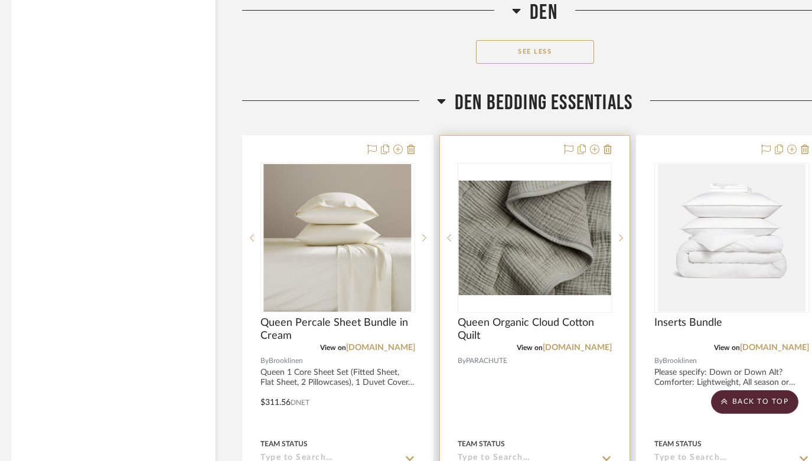
scroll to position [24508, 6]
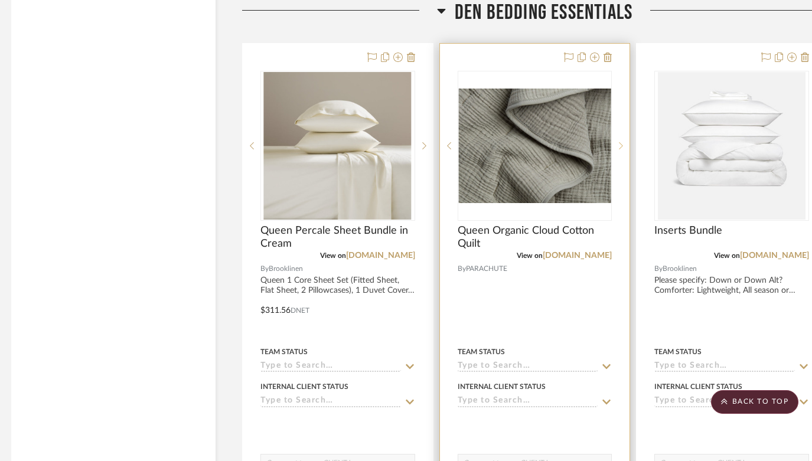
click at [622, 142] on icon at bounding box center [621, 146] width 4 height 8
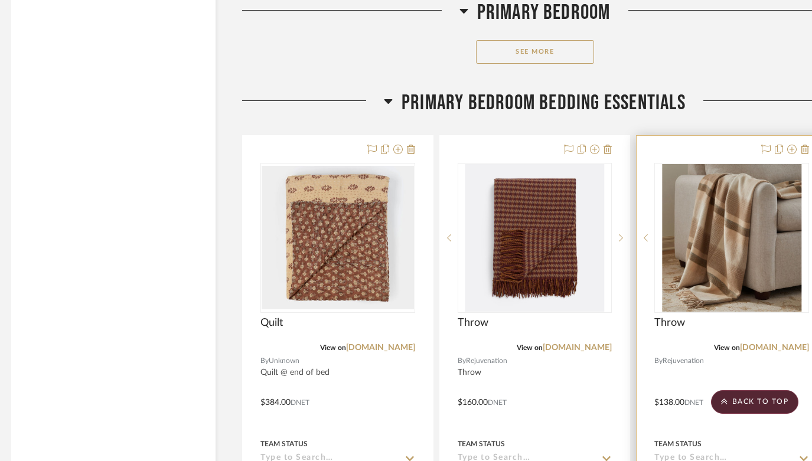
scroll to position [29909, 6]
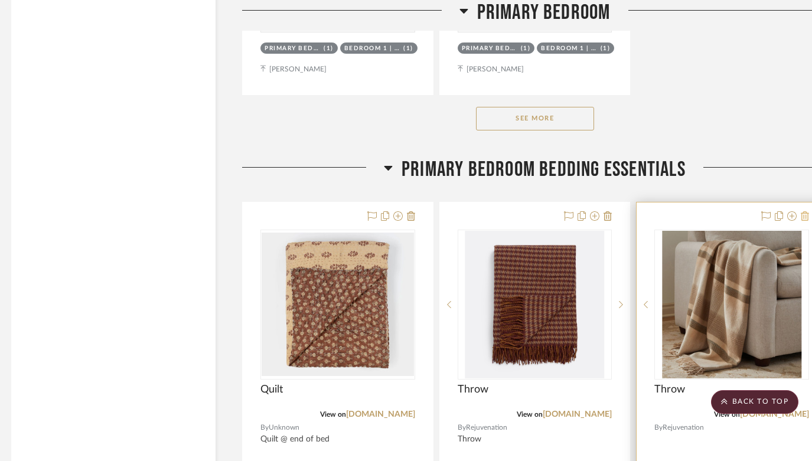
click at [806, 211] on icon at bounding box center [804, 215] width 8 height 9
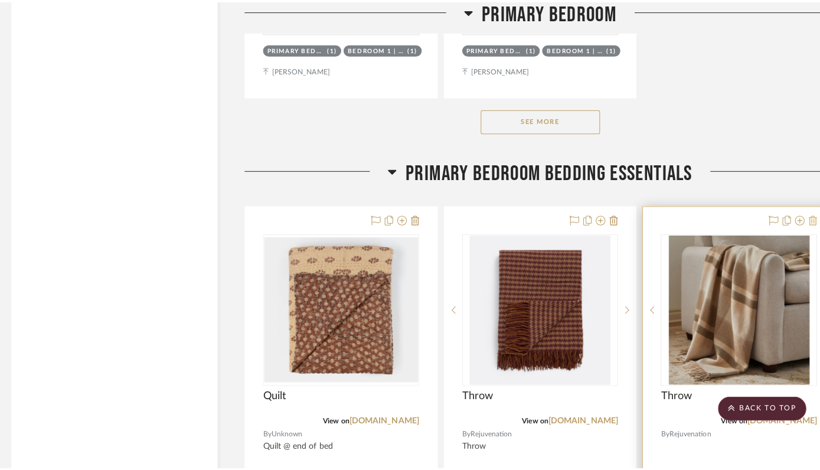
scroll to position [0, 0]
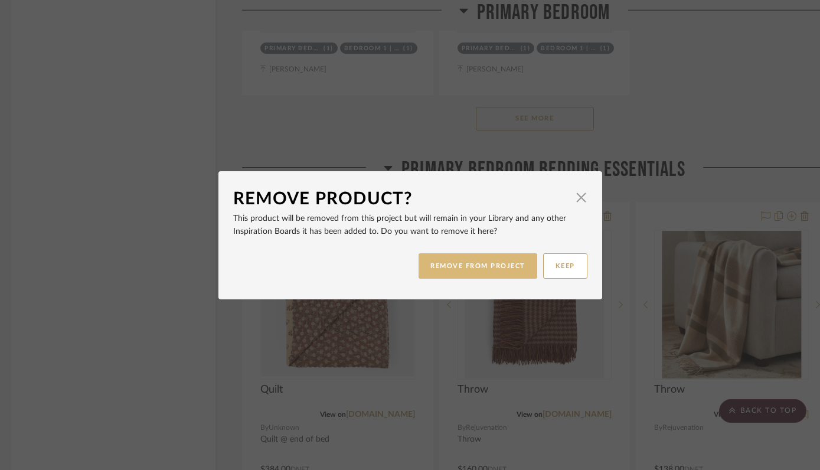
click at [468, 262] on button "REMOVE FROM PROJECT" at bounding box center [477, 265] width 119 height 25
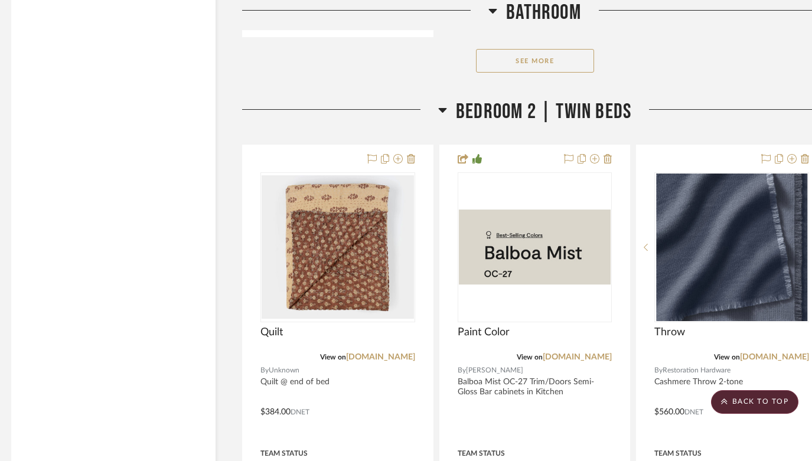
scroll to position [36625, 6]
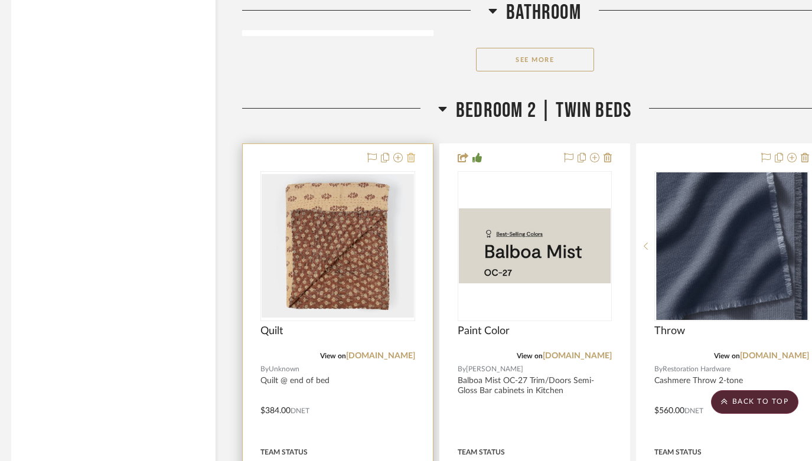
click at [410, 153] on icon at bounding box center [411, 157] width 8 height 9
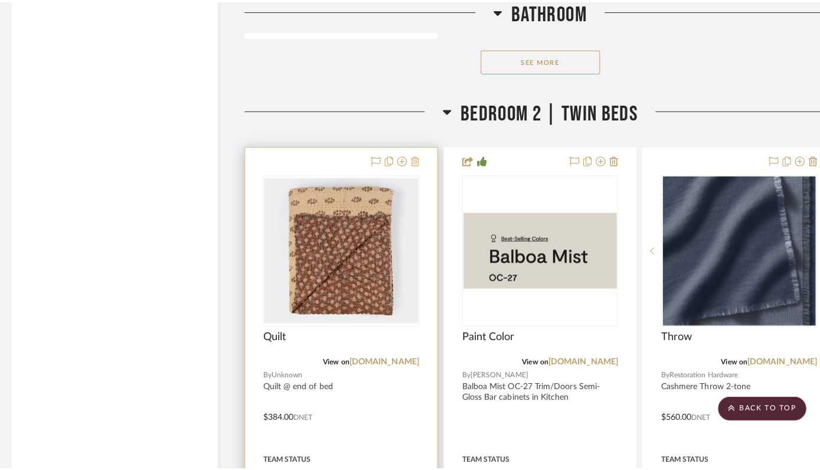
scroll to position [0, 0]
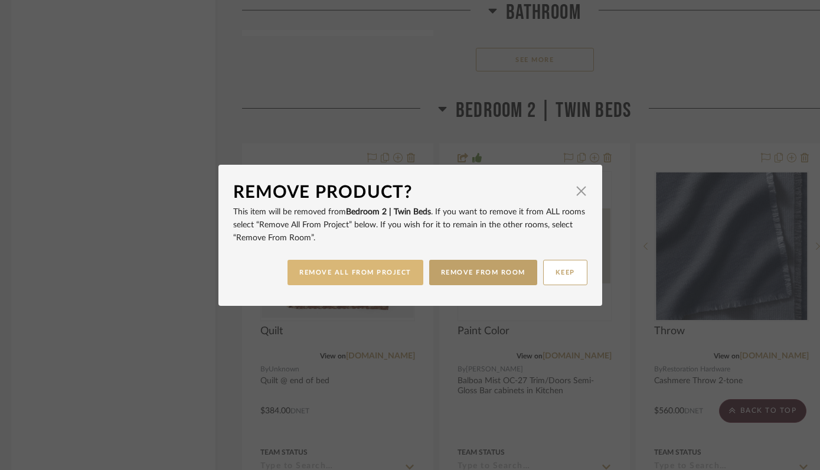
click at [369, 272] on button "REMOVE ALL FROM PROJECT" at bounding box center [355, 272] width 136 height 25
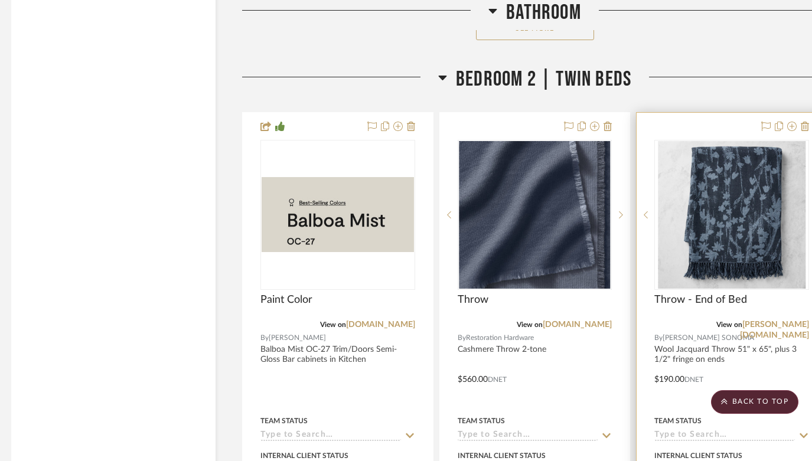
scroll to position [36645, 6]
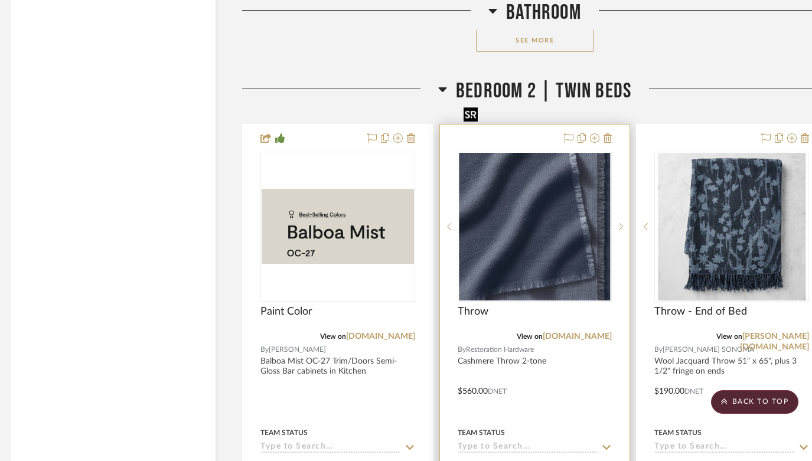
click at [538, 184] on img "0" at bounding box center [535, 227] width 152 height 148
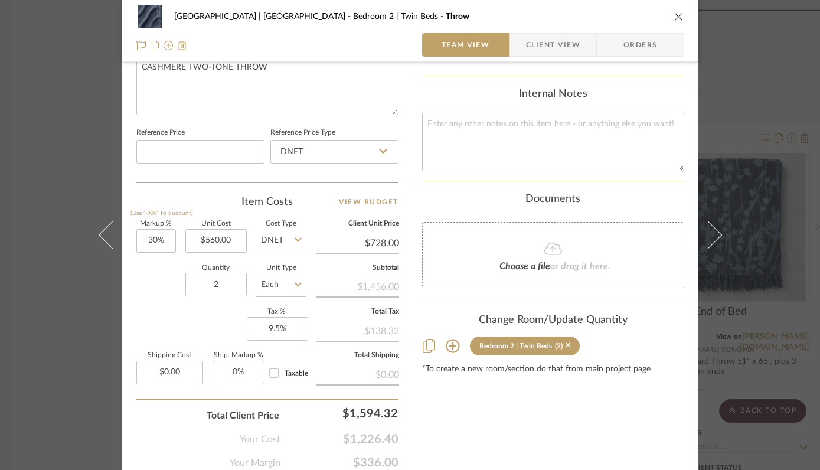
scroll to position [627, 0]
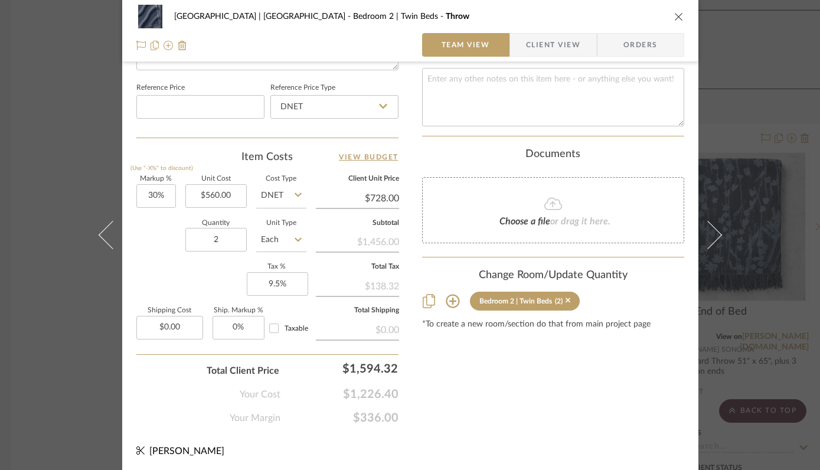
click at [510, 297] on div "Bedroom 2 | Twin Beds" at bounding box center [515, 301] width 73 height 8
click at [446, 294] on icon at bounding box center [453, 301] width 14 height 14
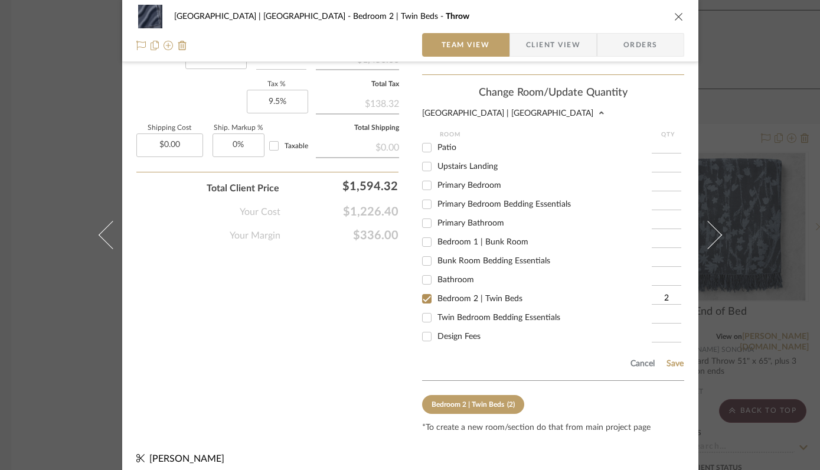
scroll to position [247, 0]
click at [421, 242] on input "Bedroom 1 | Bunk Room" at bounding box center [426, 240] width 19 height 19
checkbox input "true"
type input "1"
click at [421, 298] on input "Bedroom 2 | Twin Beds" at bounding box center [426, 297] width 19 height 19
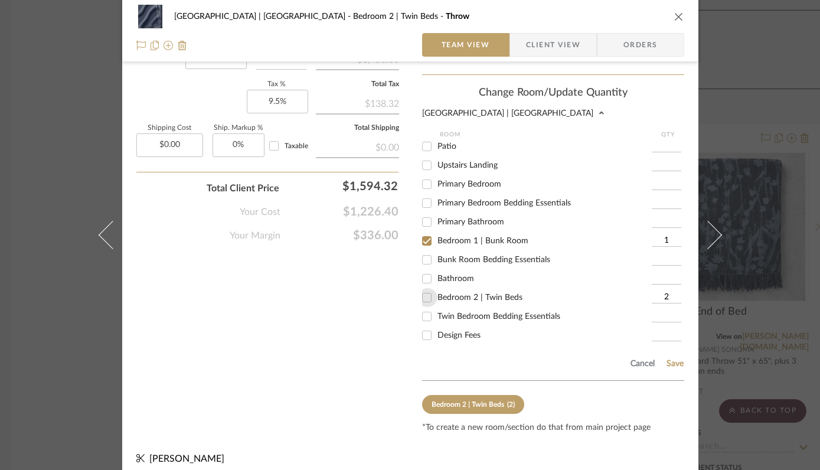
checkbox input "false"
click at [674, 359] on button "Save" at bounding box center [675, 363] width 18 height 9
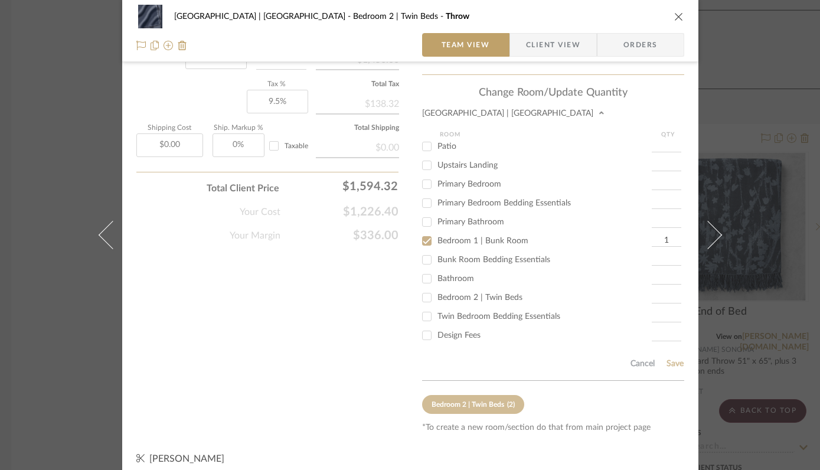
click at [674, 16] on icon "close" at bounding box center [678, 16] width 9 height 9
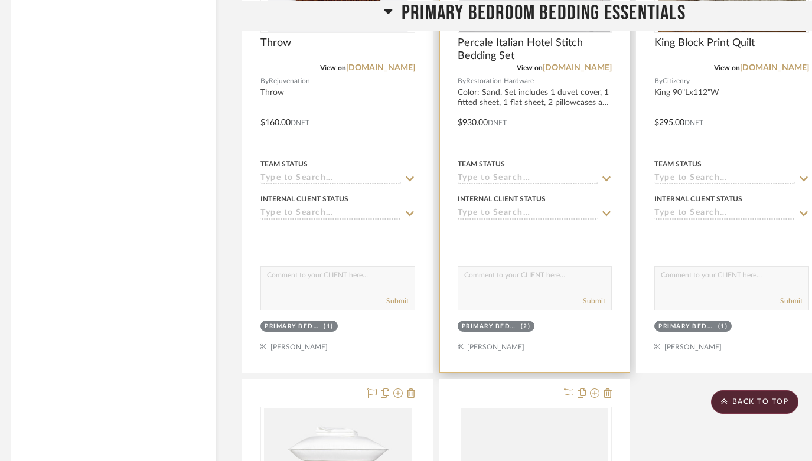
scroll to position [30286, 6]
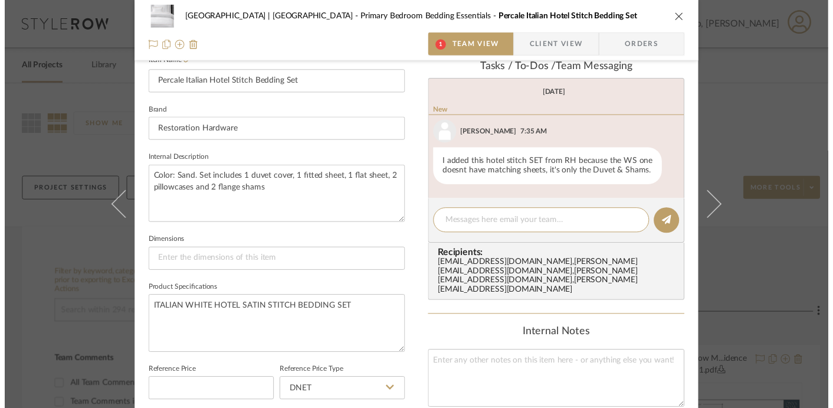
scroll to position [354, 0]
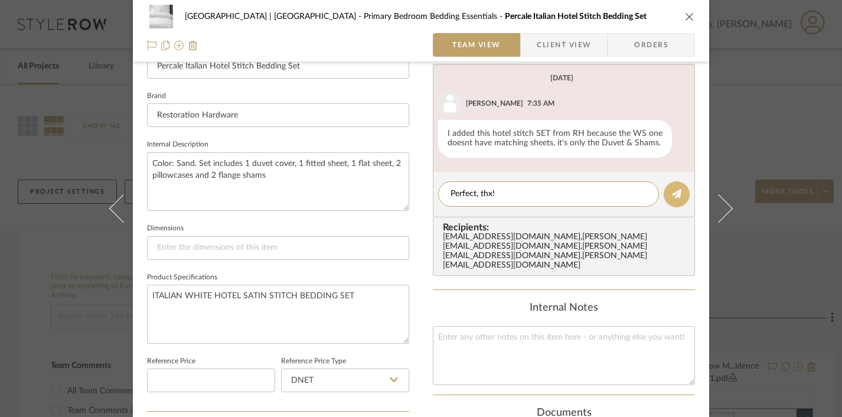
type textarea "Perfect, thx!"
click at [673, 194] on icon at bounding box center [676, 193] width 9 height 9
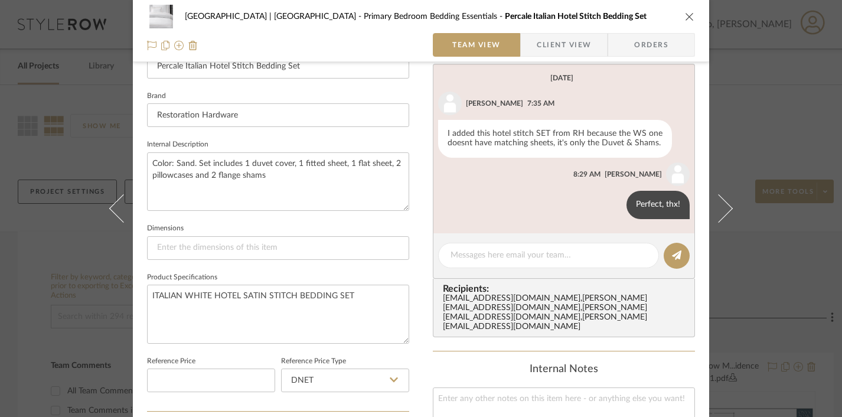
click at [685, 15] on icon "close" at bounding box center [689, 16] width 9 height 9
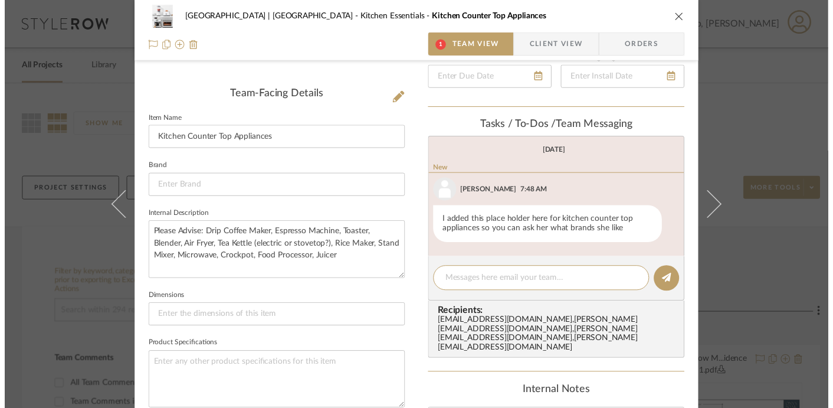
scroll to position [229, 0]
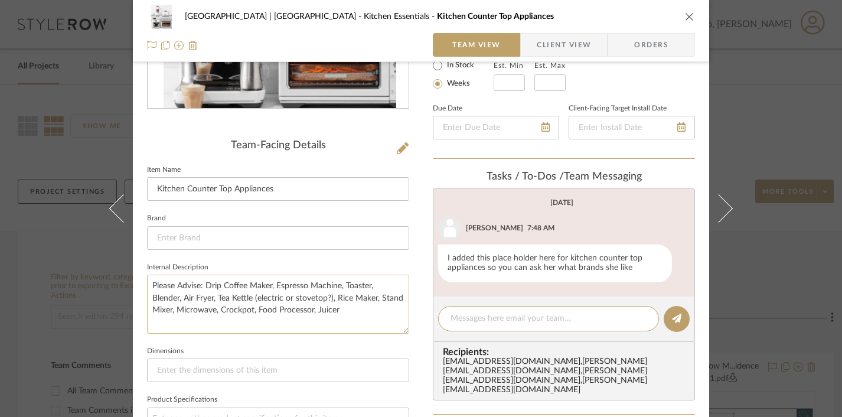
click at [342, 286] on textarea "Please Advise: Drip Coffee Maker, Espresso Machine, Toaster, Blender, Air Fryer…" at bounding box center [278, 303] width 262 height 58
type textarea "Please Advise: Drip Coffee Maker, Espresso Machine, Kurig, Toaster, Blender, Ai…"
click at [686, 16] on icon "close" at bounding box center [689, 16] width 9 height 9
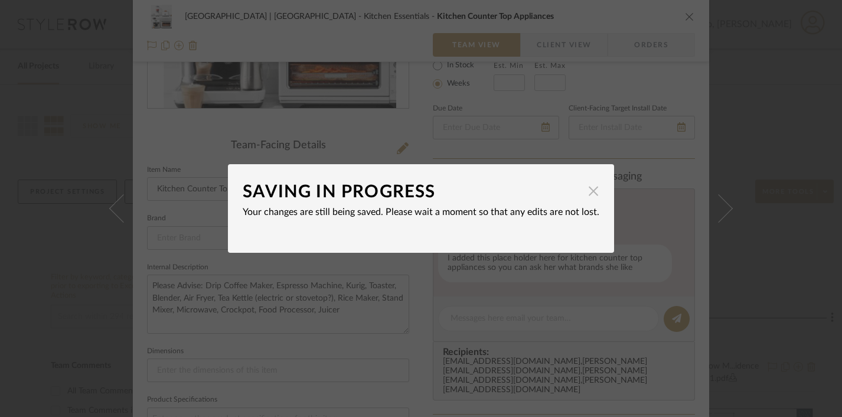
click at [585, 192] on span "button" at bounding box center [593, 191] width 24 height 24
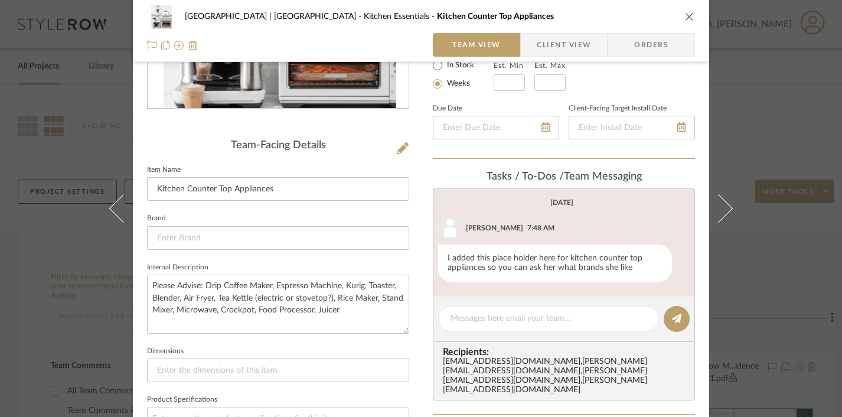
click at [685, 16] on icon "close" at bounding box center [689, 16] width 9 height 9
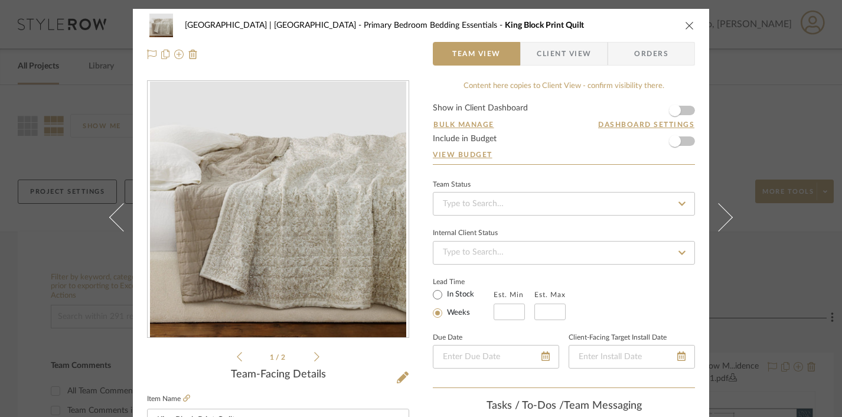
click at [685, 24] on icon "close" at bounding box center [689, 25] width 9 height 9
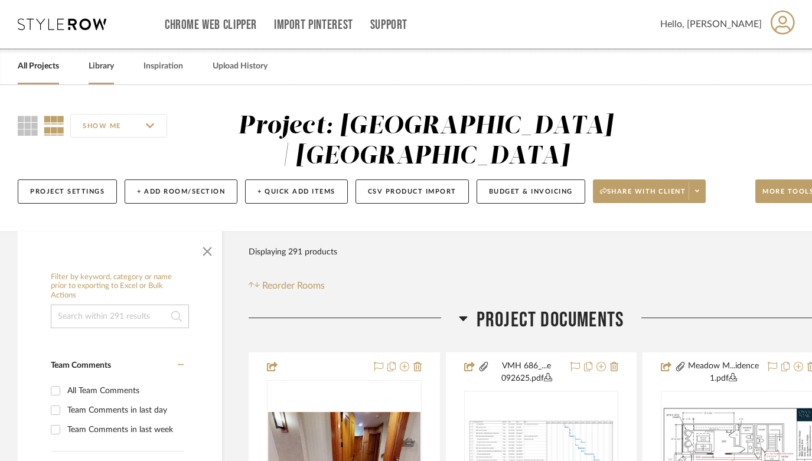
click at [109, 68] on link "Library" at bounding box center [101, 66] width 25 height 16
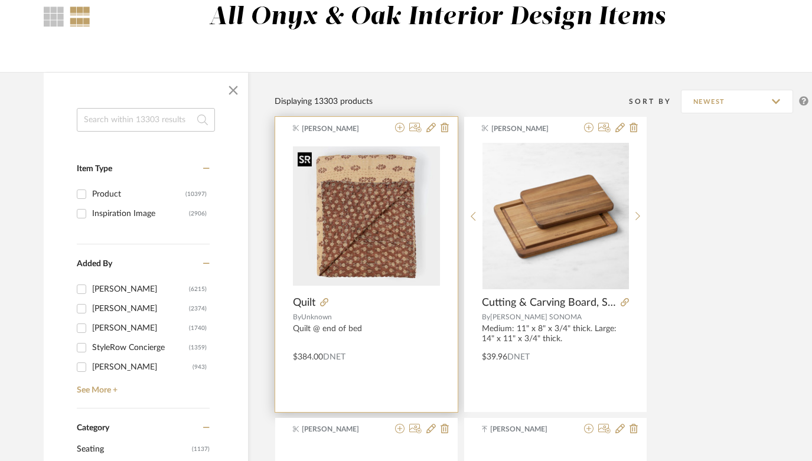
scroll to position [110, 0]
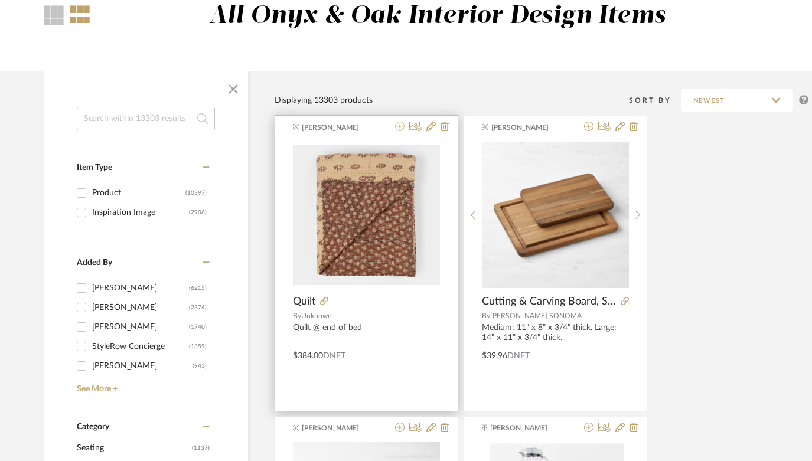
click at [400, 126] on icon at bounding box center [399, 126] width 9 height 9
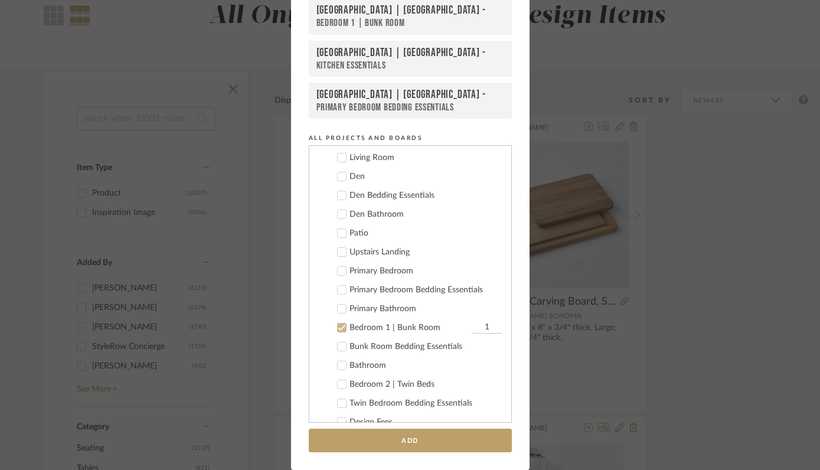
scroll to position [557, 0]
click at [340, 329] on icon at bounding box center [342, 327] width 8 height 8
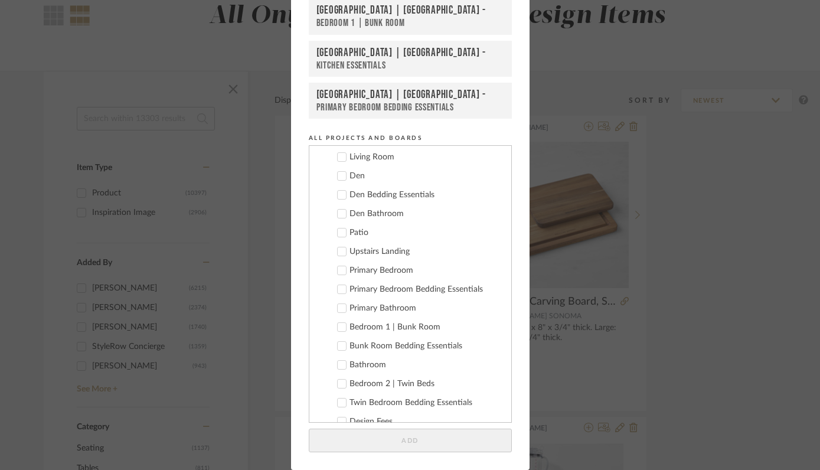
click at [338, 289] on icon at bounding box center [342, 290] width 8 height 6
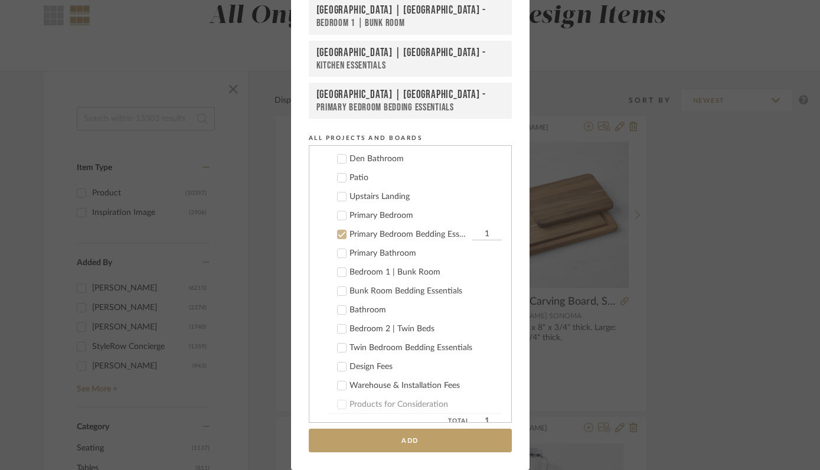
scroll to position [634, 0]
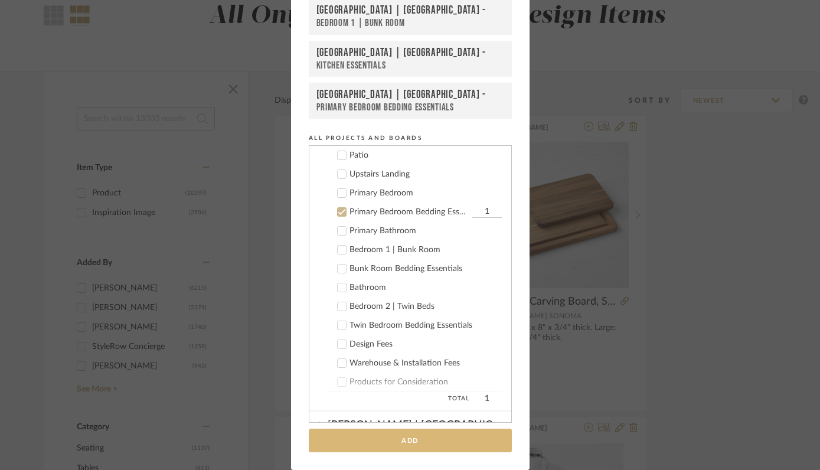
click at [450, 416] on button "Add" at bounding box center [410, 441] width 203 height 24
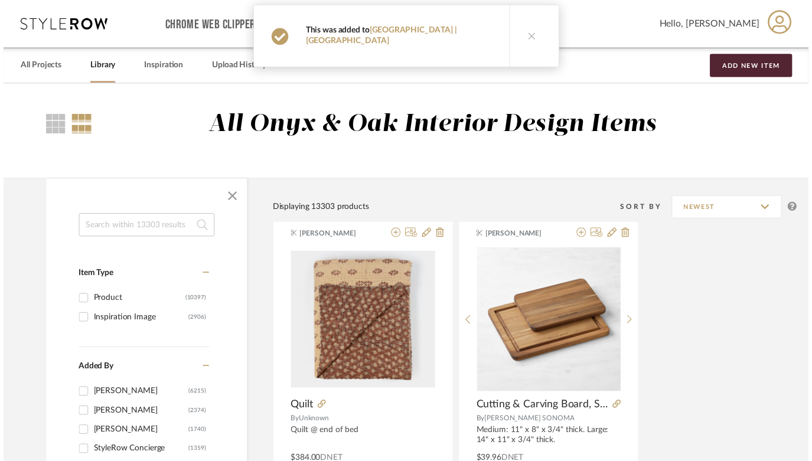
scroll to position [110, 0]
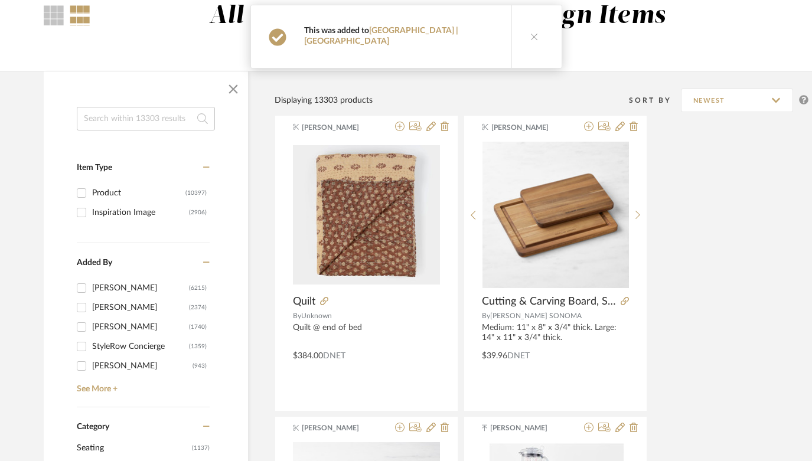
click at [530, 32] on icon at bounding box center [534, 36] width 8 height 8
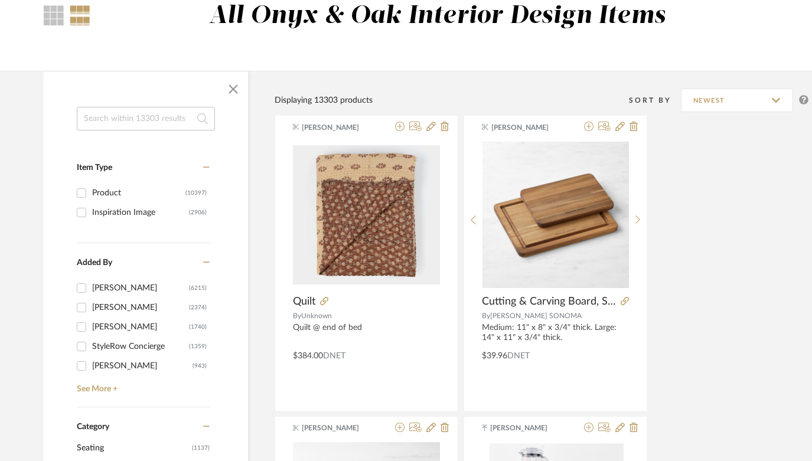
click at [82, 214] on input "Inspiration Image (2906)" at bounding box center [81, 212] width 19 height 19
checkbox input "true"
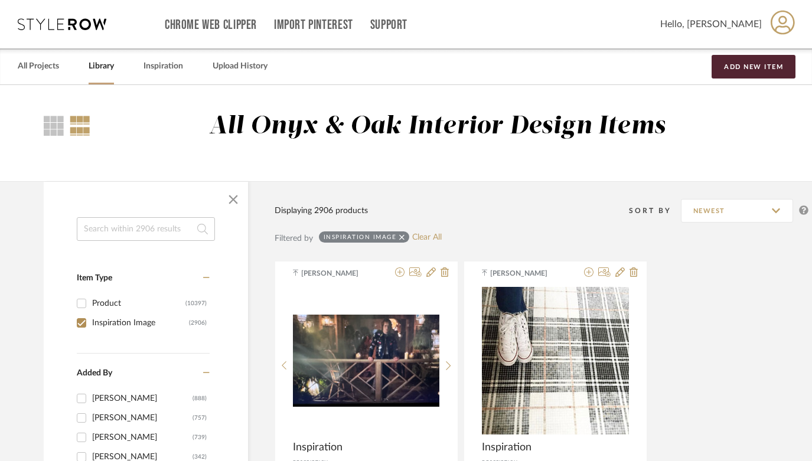
click at [81, 398] on input "Felicia Bushman (888)" at bounding box center [81, 398] width 19 height 19
checkbox input "true"
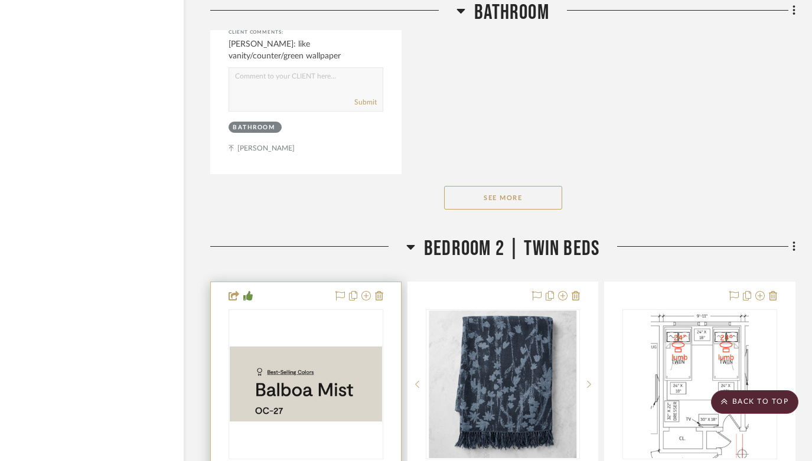
scroll to position [28365, 38]
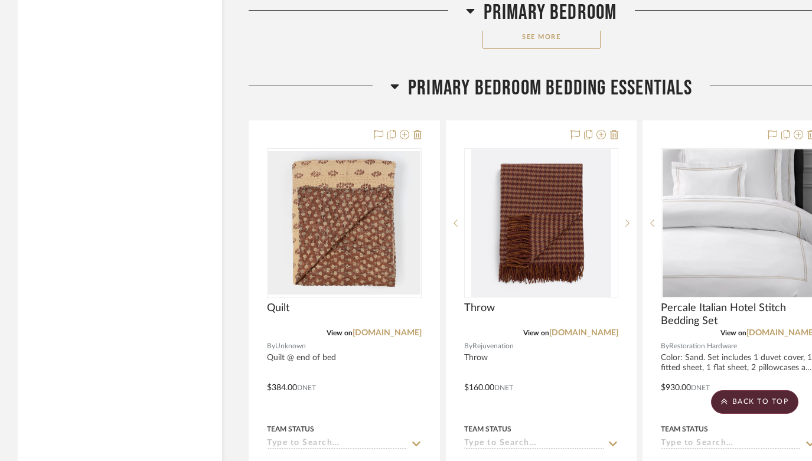
scroll to position [22129, 0]
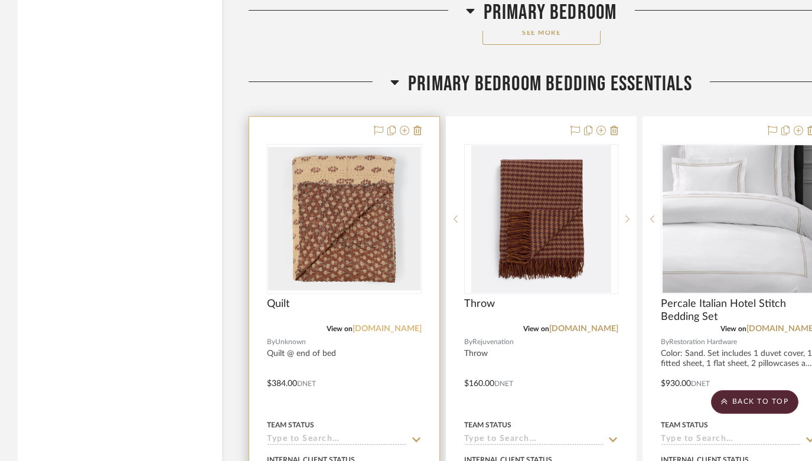
click at [377, 325] on link "[DOMAIN_NAME]" at bounding box center [386, 329] width 69 height 8
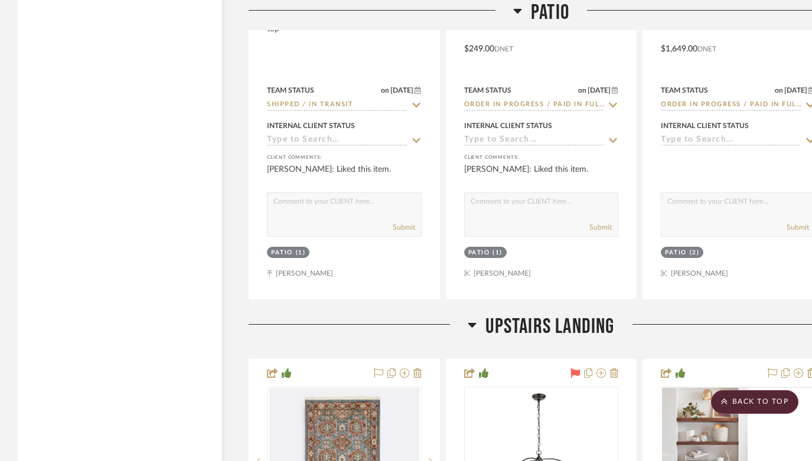
scroll to position [19066, 0]
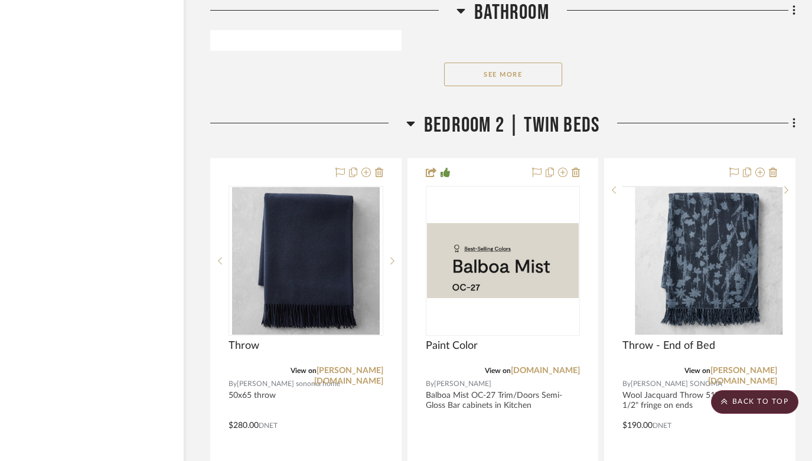
scroll to position [28747, 38]
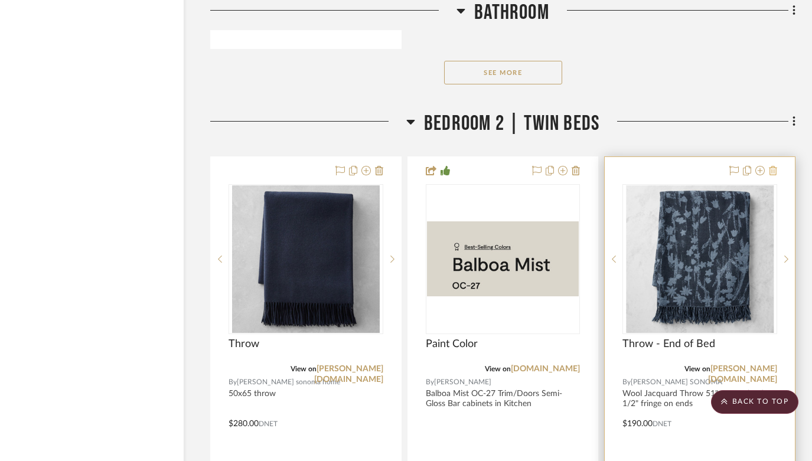
click at [773, 166] on icon at bounding box center [773, 170] width 8 height 9
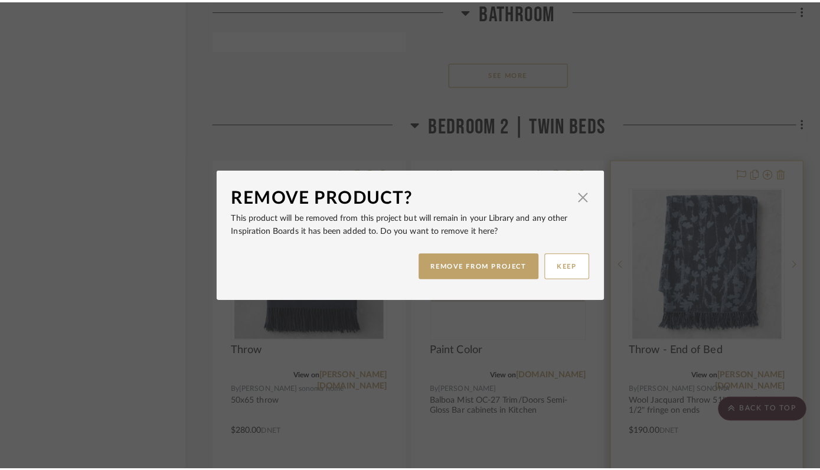
scroll to position [0, 0]
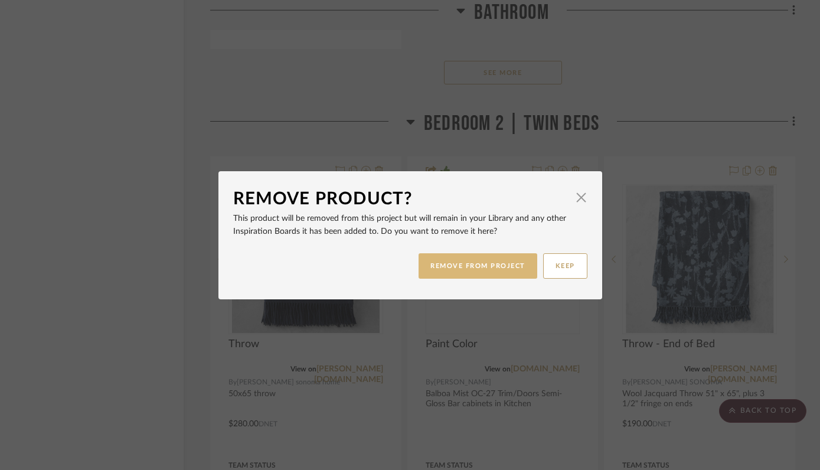
click at [467, 257] on button "REMOVE FROM PROJECT" at bounding box center [477, 265] width 119 height 25
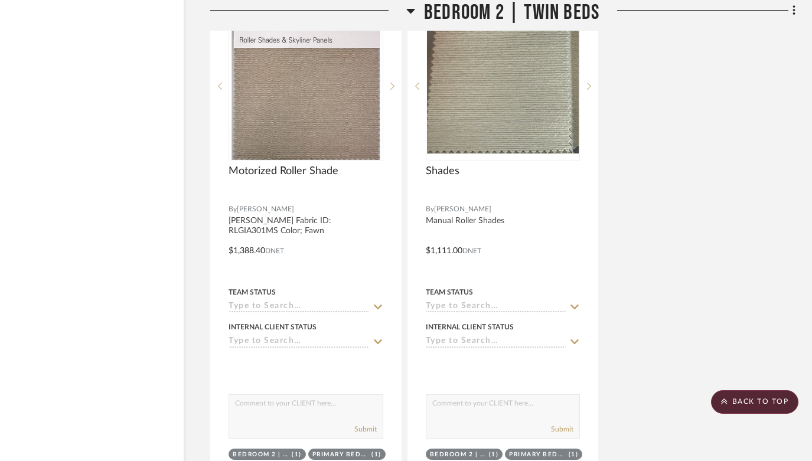
scroll to position [30066, 38]
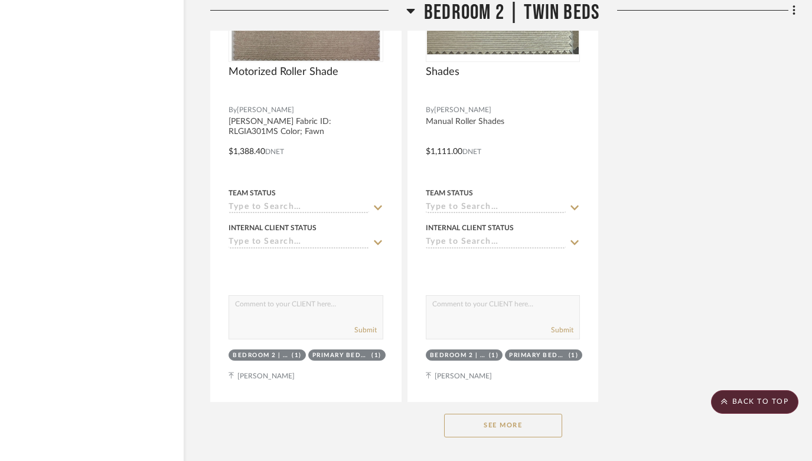
click at [482, 414] on button "See More" at bounding box center [503, 426] width 118 height 24
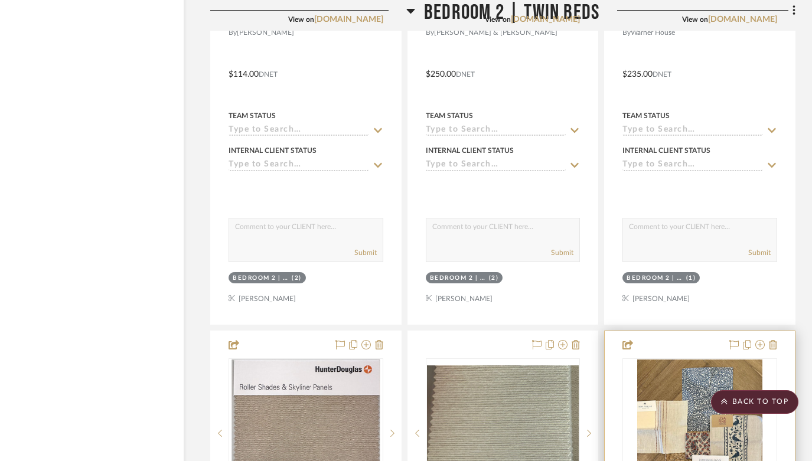
scroll to position [29816, 38]
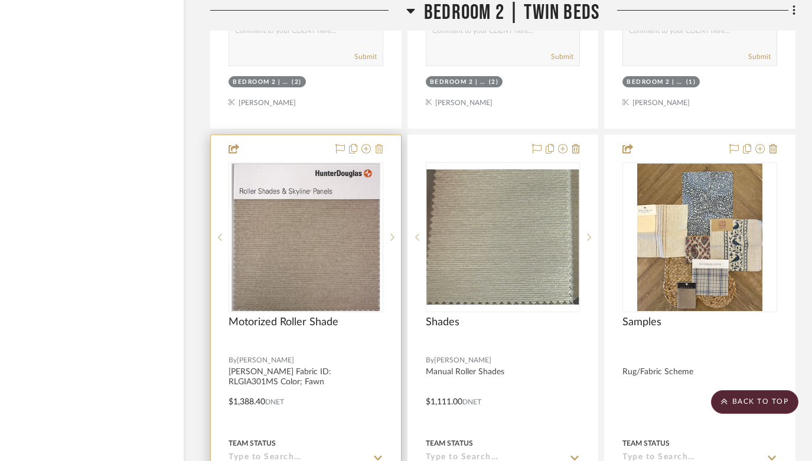
click at [380, 144] on icon at bounding box center [379, 148] width 8 height 9
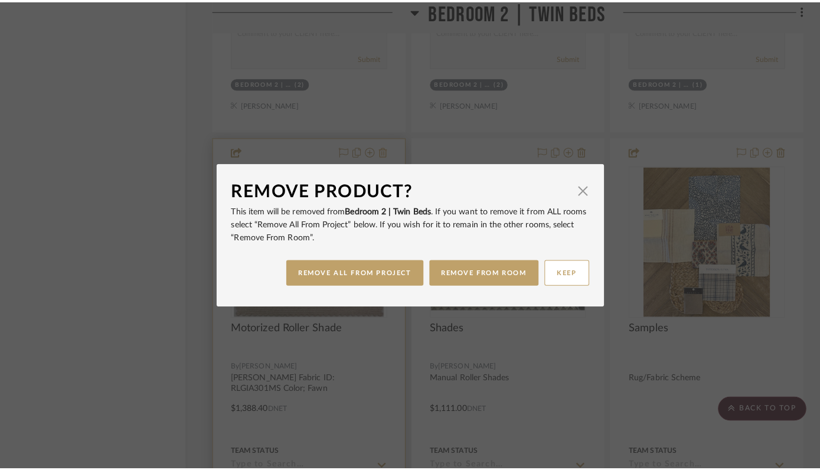
scroll to position [0, 0]
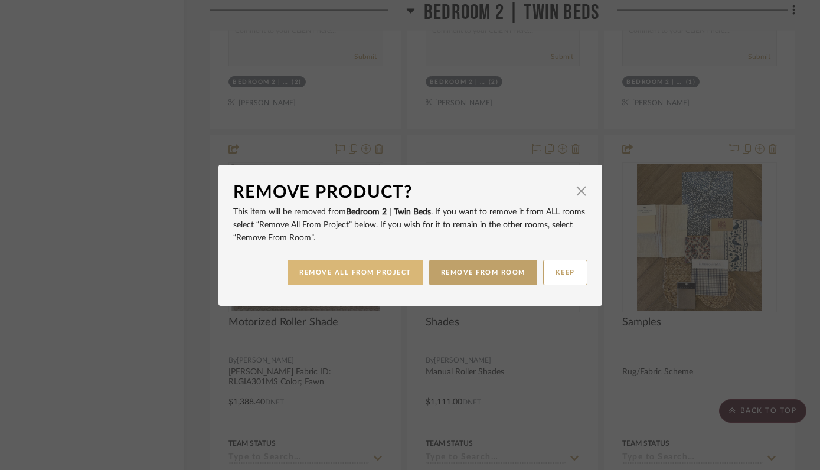
click at [369, 273] on button "REMOVE ALL FROM PROJECT" at bounding box center [355, 272] width 136 height 25
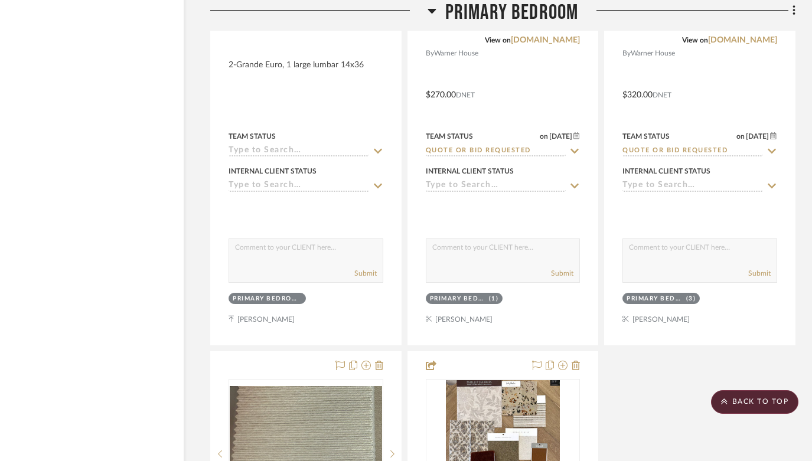
scroll to position [21482, 38]
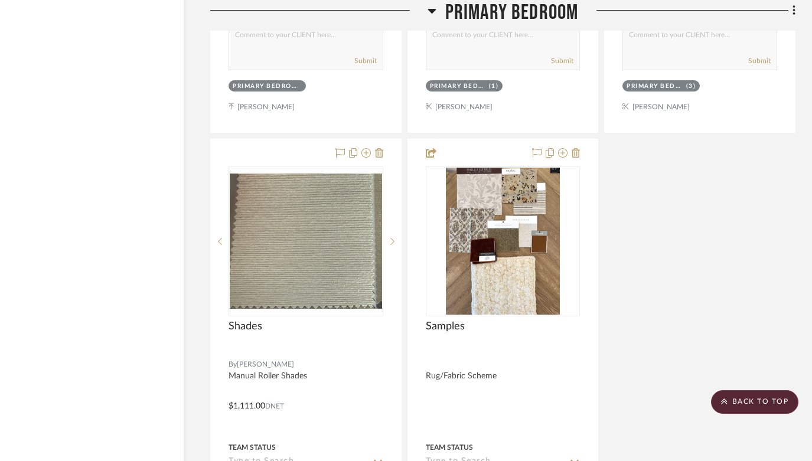
drag, startPoint x: 588, startPoint y: 280, endPoint x: 344, endPoint y: 14, distance: 362.2
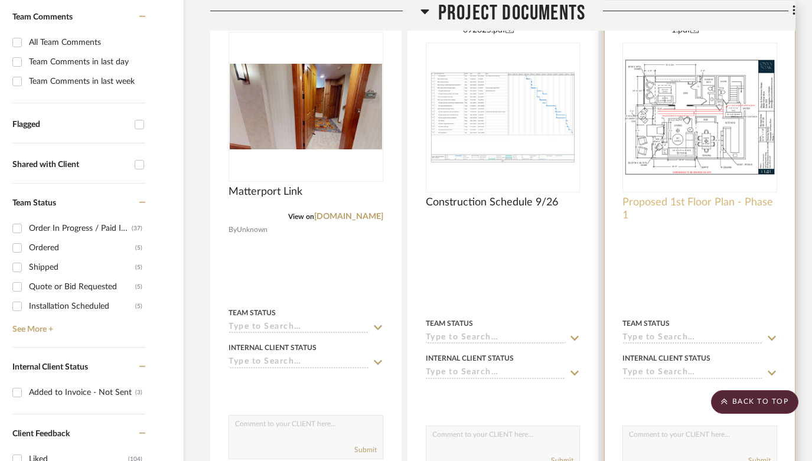
scroll to position [349, 38]
click at [721, 141] on img "0" at bounding box center [699, 116] width 152 height 117
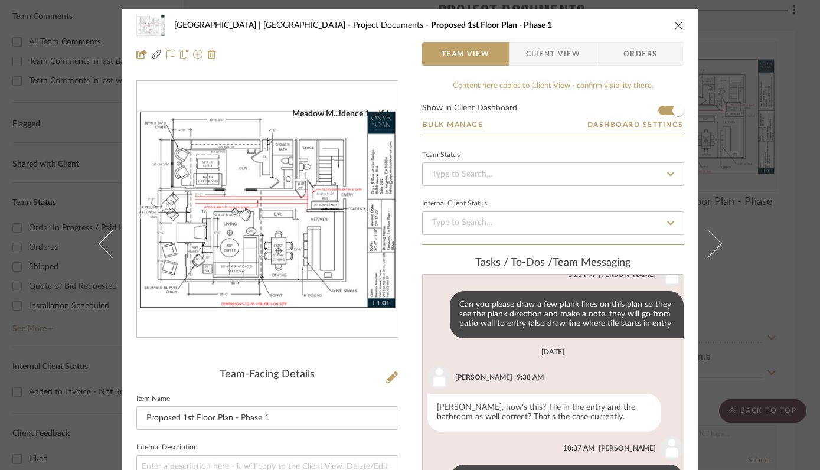
scroll to position [223, 0]
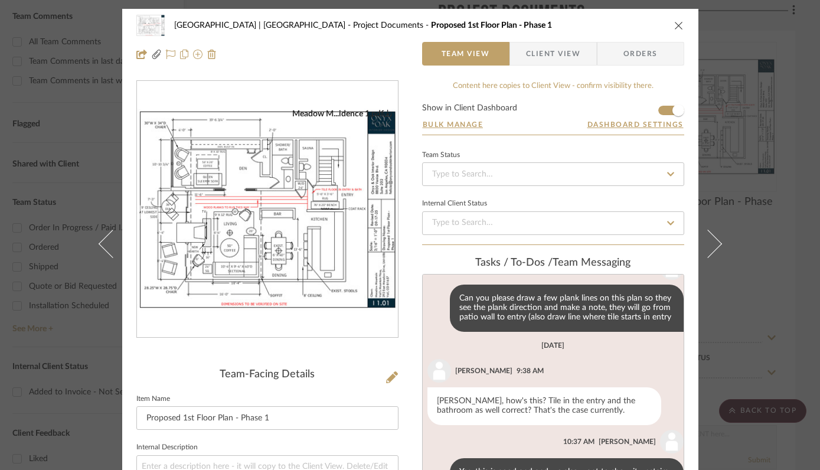
click at [323, 229] on img "0" at bounding box center [267, 210] width 261 height 202
click at [674, 21] on icon "close" at bounding box center [678, 25] width 9 height 9
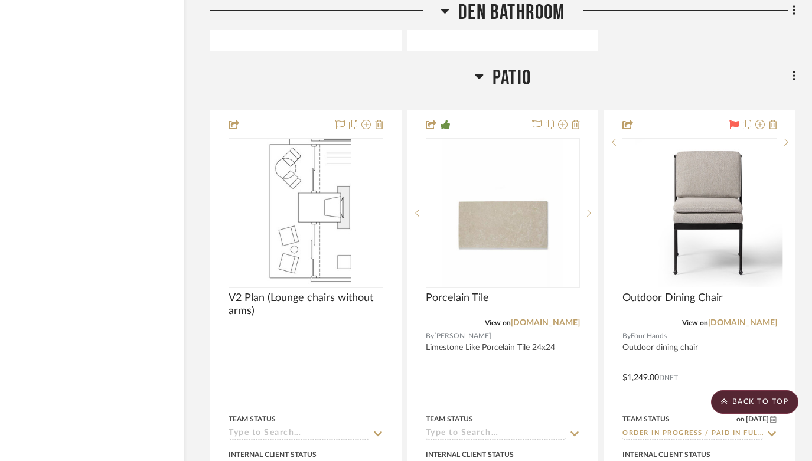
scroll to position [18785, 38]
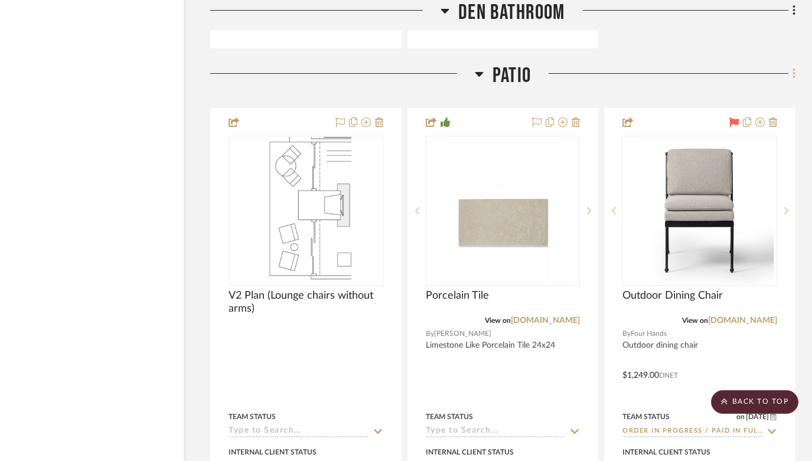
click at [793, 68] on icon at bounding box center [793, 73] width 2 height 10
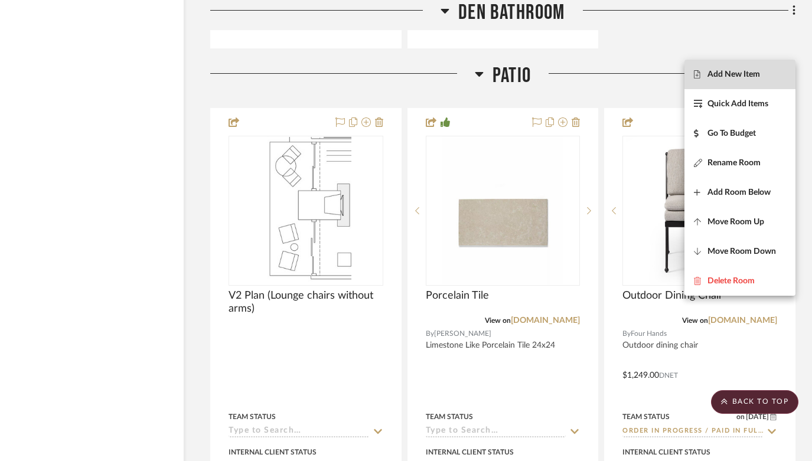
click at [757, 73] on span "Add New Item" at bounding box center [733, 74] width 53 height 10
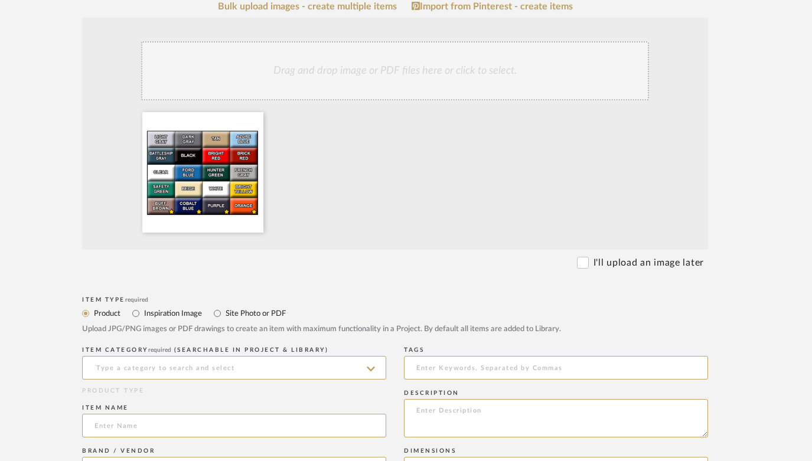
scroll to position [286, 30]
click at [135, 312] on input "Inspiration Image" at bounding box center [136, 314] width 14 height 14
radio input "true"
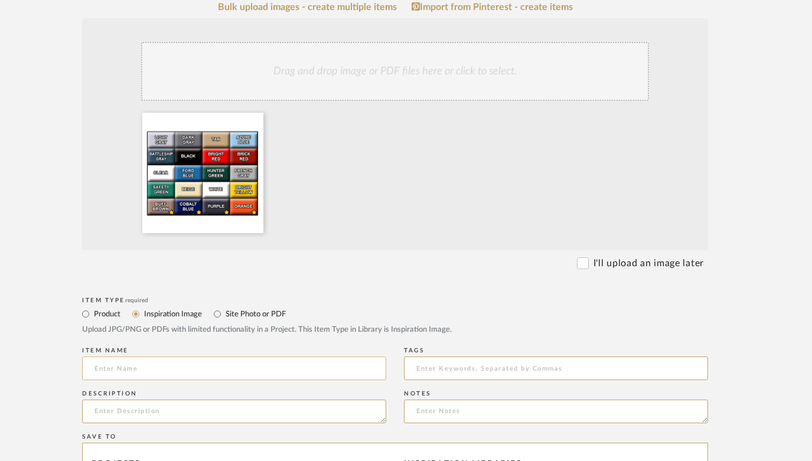
click at [142, 369] on input at bounding box center [234, 369] width 304 height 24
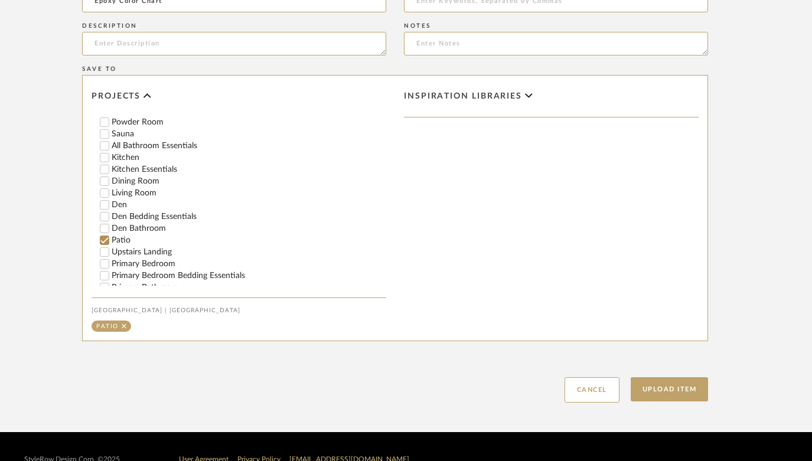
scroll to position [305, 0]
type input "Epoxy Color Chart"
click at [686, 388] on button "Upload Item" at bounding box center [669, 389] width 78 height 24
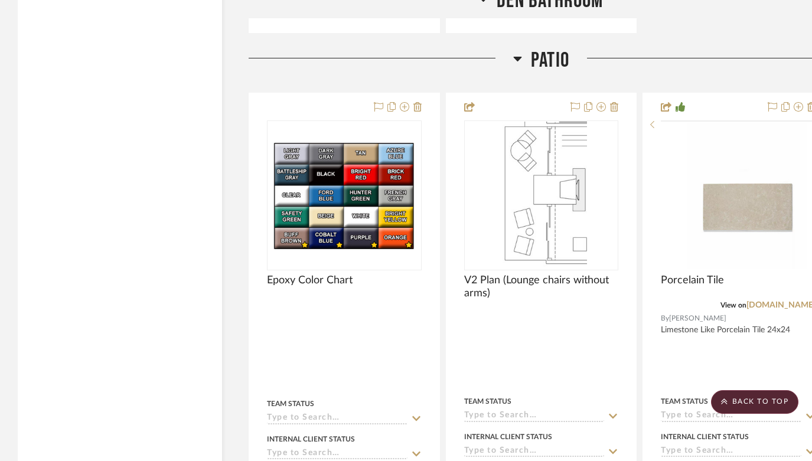
scroll to position [18739, 0]
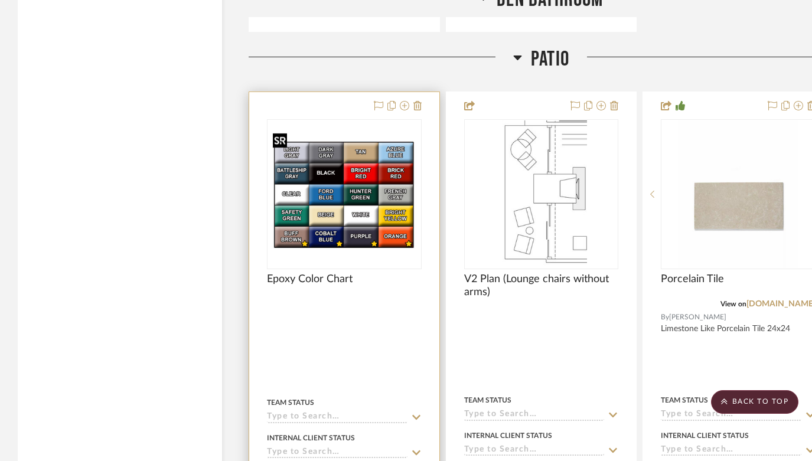
click at [352, 196] on img "0" at bounding box center [344, 194] width 152 height 115
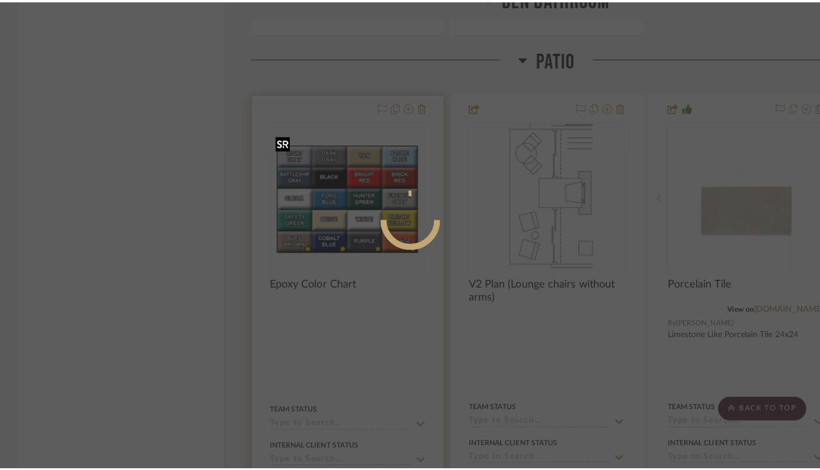
scroll to position [0, 0]
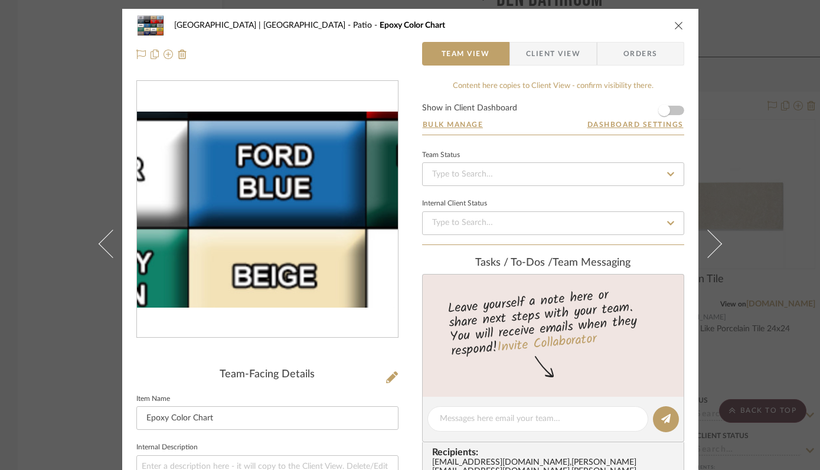
click at [233, 223] on img "0" at bounding box center [267, 210] width 261 height 197
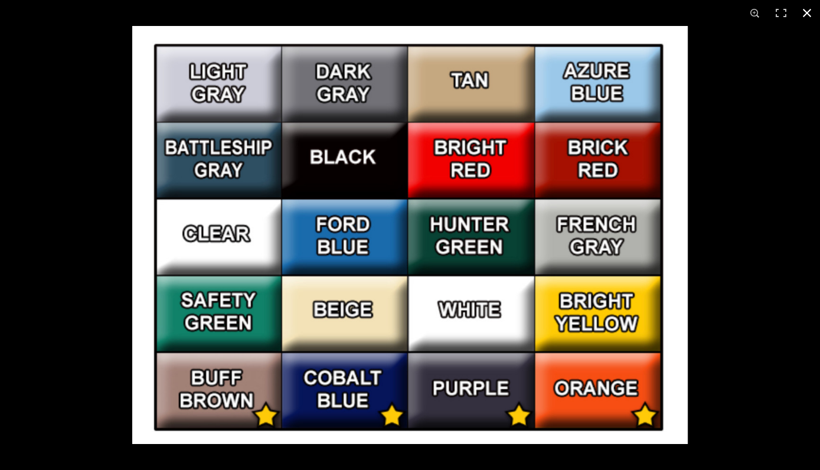
click at [809, 9] on button at bounding box center [807, 13] width 26 height 26
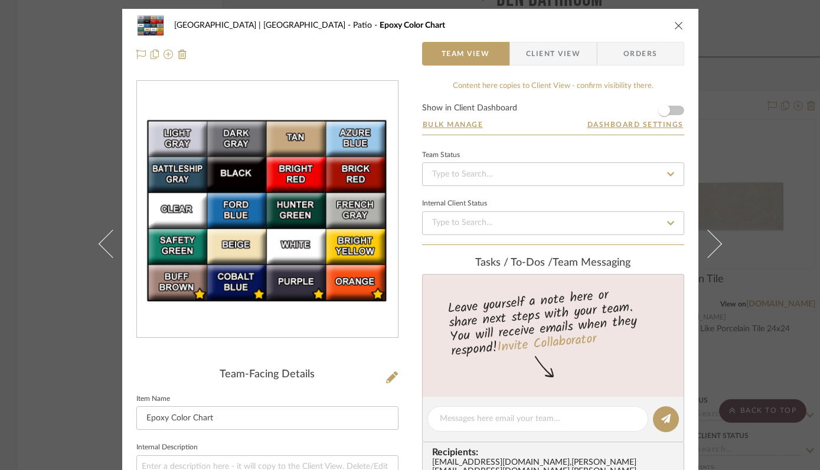
click at [674, 24] on icon "close" at bounding box center [678, 25] width 9 height 9
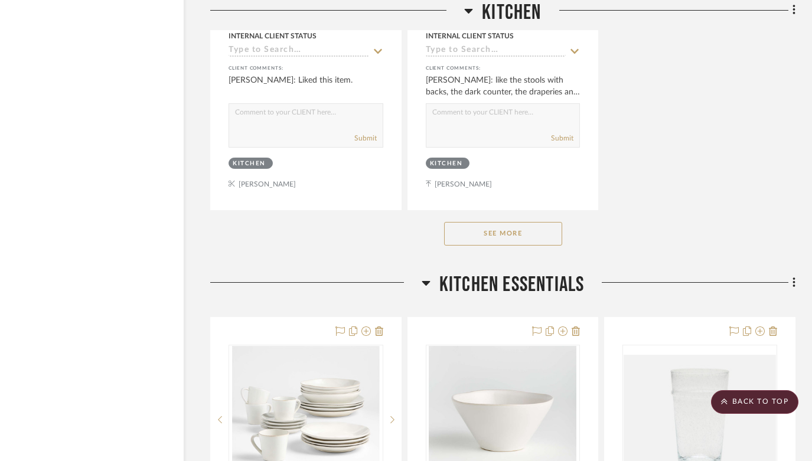
scroll to position [9670, 38]
